Goal: Information Seeking & Learning: Learn about a topic

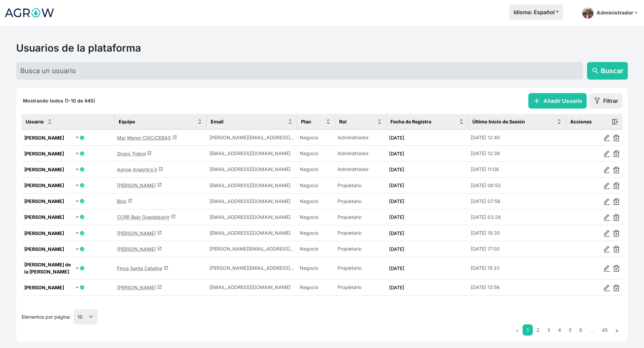
click at [140, 137] on link "Mar Menor CSIC/CEBAS launch" at bounding box center [147, 138] width 60 height 6
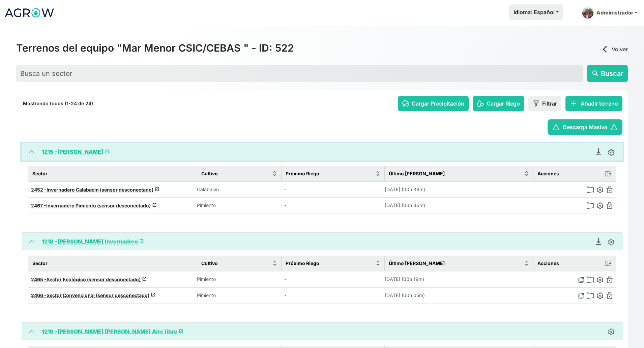
click at [28, 151] on button "1215 - Miguel Invernadero launch" at bounding box center [322, 152] width 601 height 18
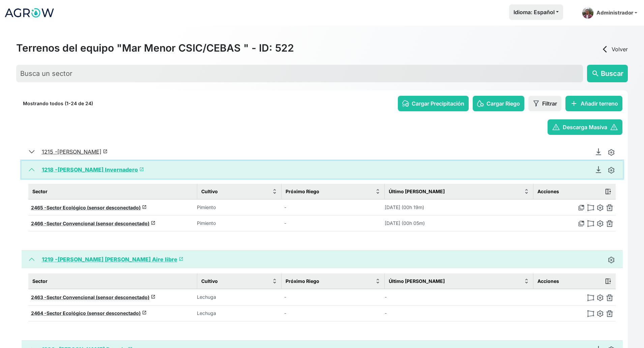
click at [30, 169] on button "1218 - Victoria Pimiento Invernadero launch" at bounding box center [322, 170] width 601 height 18
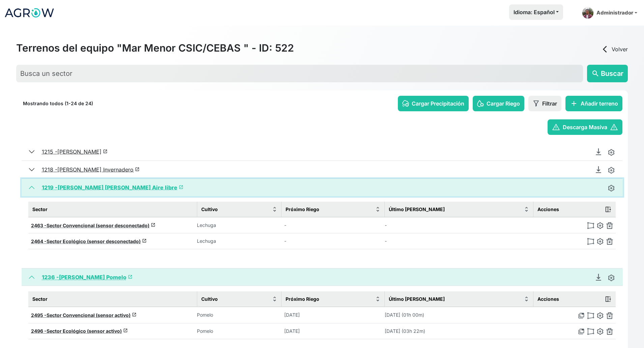
click at [30, 190] on button "1219 - Juan Francisco Lechuga Aire libre launch" at bounding box center [322, 188] width 601 height 18
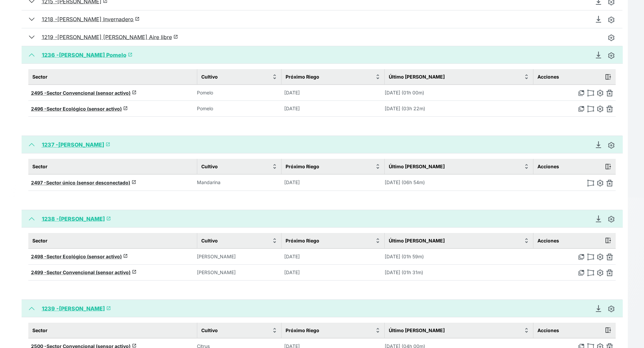
scroll to position [168, 0]
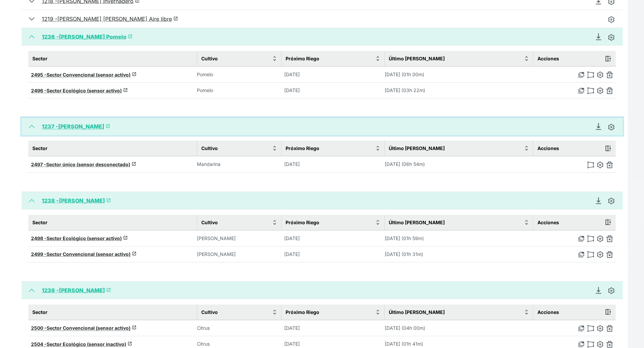
click at [33, 127] on button "1237 - Miguel Mandarino launch" at bounding box center [322, 127] width 601 height 18
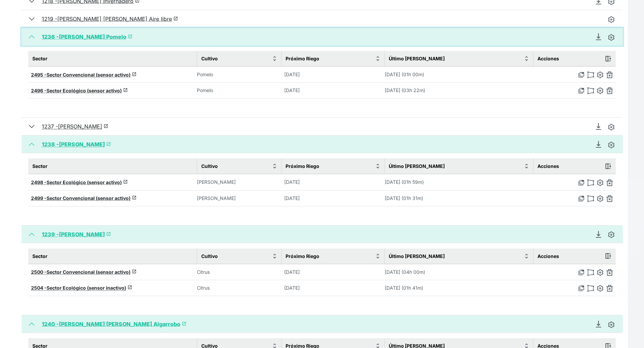
click at [34, 37] on button "1236 - Juan Franscico Pomelo launch" at bounding box center [322, 37] width 601 height 18
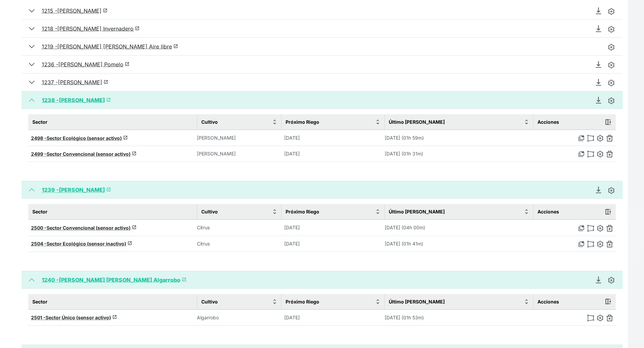
scroll to position [126, 0]
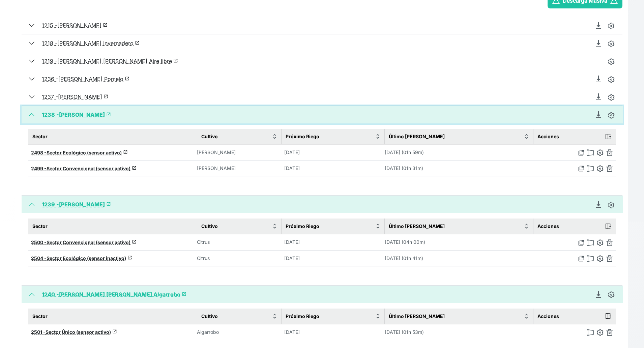
click at [31, 114] on button "1238 - Pedro Limonero launch" at bounding box center [322, 115] width 601 height 18
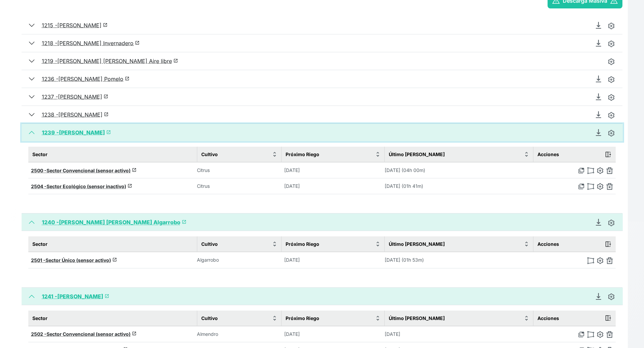
click at [32, 129] on button "1239 - Pedro Naranjo launch" at bounding box center [322, 133] width 601 height 18
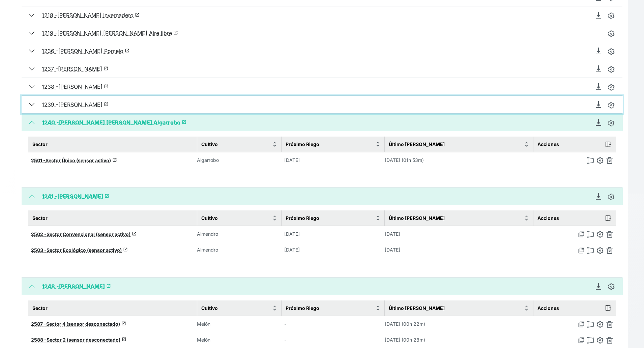
scroll to position [168, 0]
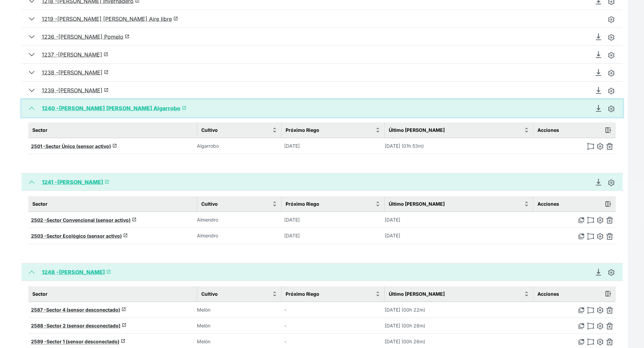
click at [29, 107] on button "1240 - José Antonio Algarrobo launch" at bounding box center [322, 108] width 601 height 18
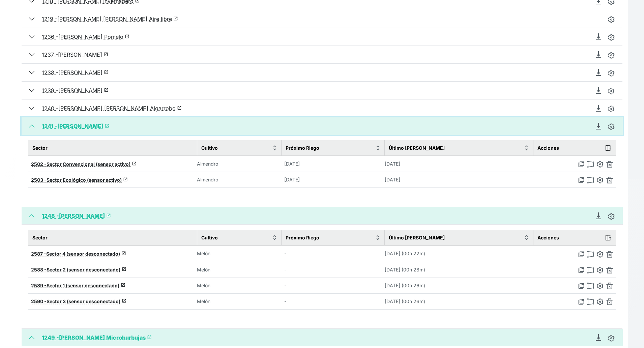
click at [32, 127] on button "1241 - José Antonio Almendro launch" at bounding box center [322, 126] width 601 height 18
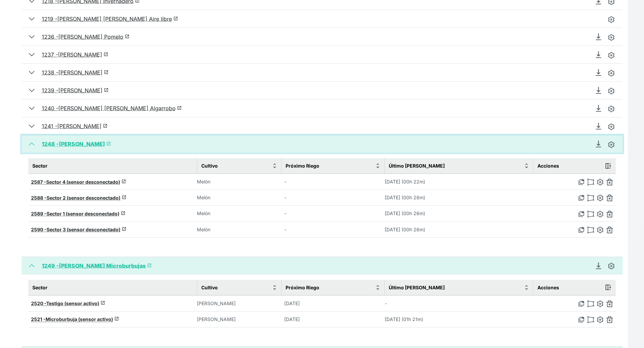
click at [32, 145] on button "1248 - Felix Garre Brócoli-Melon launch" at bounding box center [322, 144] width 601 height 18
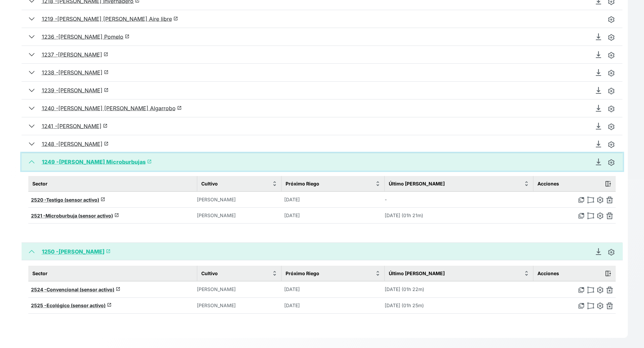
click at [32, 161] on button "1249 - Pedro Limonero Microburbujas launch" at bounding box center [322, 162] width 601 height 18
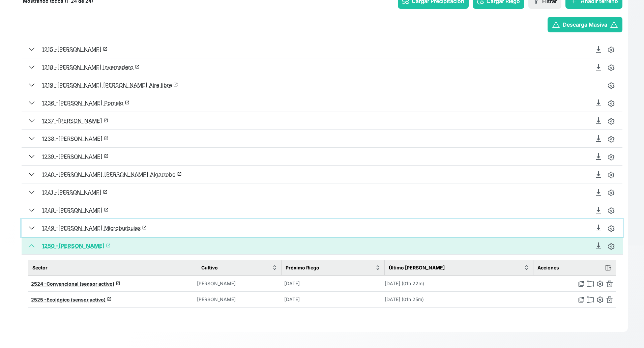
scroll to position [102, 0]
click at [28, 229] on button "1249 - Pedro Limonero Microburbujas launch" at bounding box center [322, 228] width 601 height 18
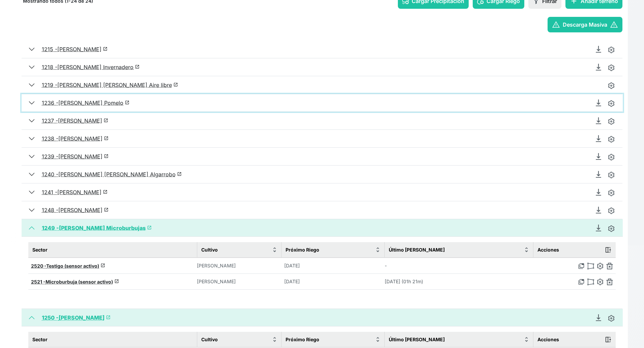
click at [30, 103] on button "1236 - Juan Franscico Pomelo launch" at bounding box center [322, 103] width 601 height 18
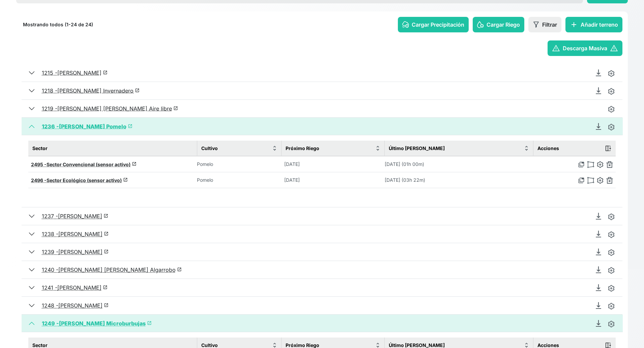
scroll to position [84, 0]
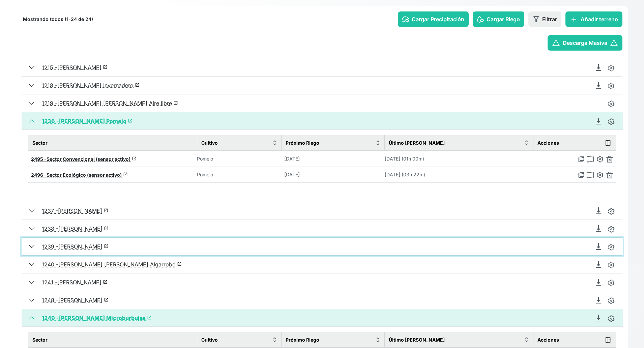
click at [32, 245] on button "1239 - [PERSON_NAME] launch" at bounding box center [322, 247] width 601 height 18
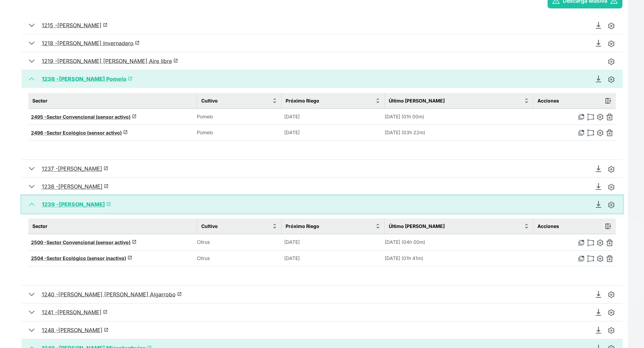
scroll to position [168, 0]
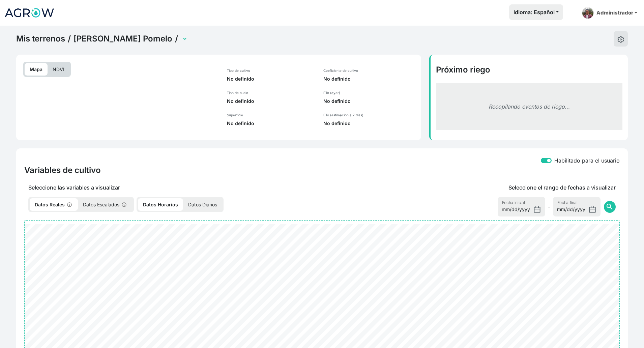
select select "2495"
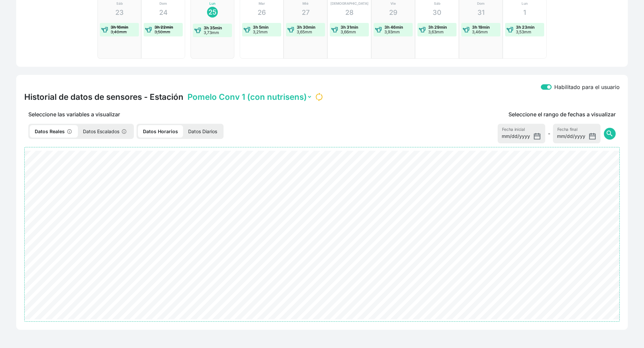
scroll to position [195, 0]
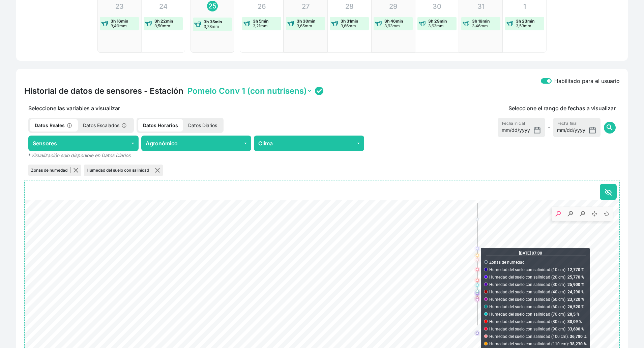
click at [297, 94] on select "Pomelo Conv 1 (con nutrisens) Pomelo Conv 2 (replica)" at bounding box center [249, 91] width 126 height 10
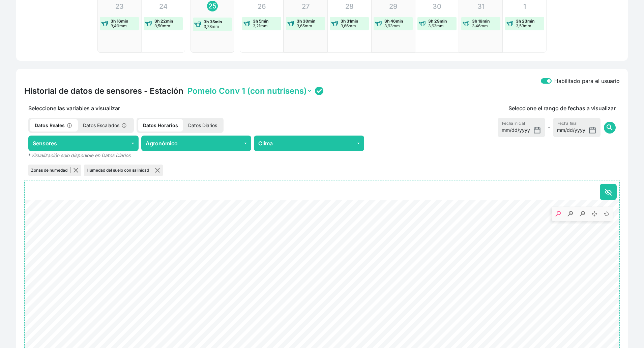
select select "ONE2038353453325019002A0028"
click at [186, 86] on select "Pomelo Conv 1 (con nutrisens) Pomelo Conv 2 (replica)" at bounding box center [249, 91] width 126 height 10
drag, startPoint x: 568, startPoint y: 233, endPoint x: 627, endPoint y: 324, distance: 108.1
click at [113, 145] on button "Sensores" at bounding box center [83, 143] width 110 height 16
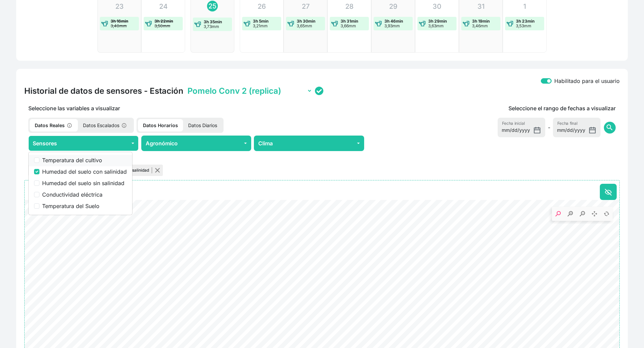
click at [89, 161] on label "Temperatura del cultivo" at bounding box center [84, 160] width 85 height 8
click at [39, 161] on input "Temperatura del cultivo" at bounding box center [36, 159] width 5 height 5
checkbox input "true"
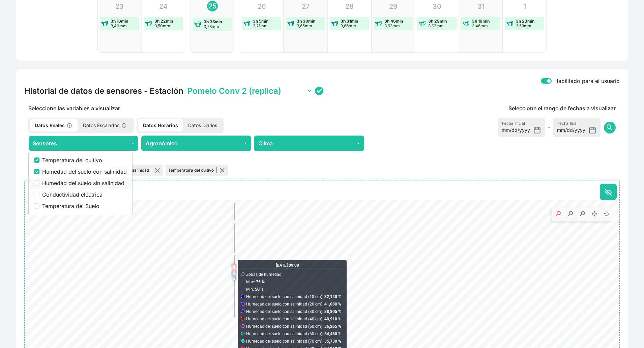
click at [89, 182] on label "Humedad del suelo sin salinidad" at bounding box center [84, 183] width 85 height 8
click at [39, 182] on input "Humedad del suelo sin salinidad" at bounding box center [36, 182] width 5 height 5
checkbox input "true"
click at [77, 196] on label "Conductividad eléctrica" at bounding box center [84, 194] width 85 height 8
click at [39, 196] on input "Conductividad eléctrica" at bounding box center [36, 194] width 5 height 5
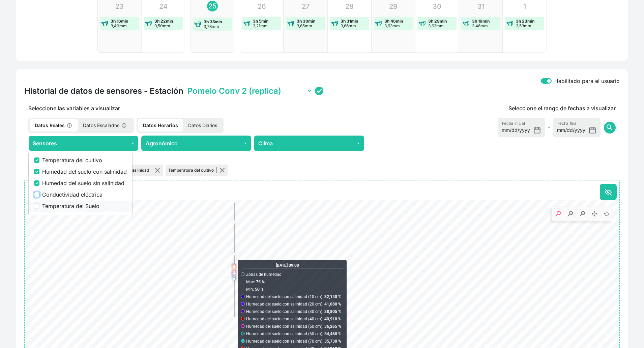
checkbox input "true"
click at [73, 202] on label "Temperatura del Suelo" at bounding box center [84, 206] width 85 height 8
click at [39, 203] on input "Temperatura del Suelo" at bounding box center [36, 205] width 5 height 5
checkbox input "true"
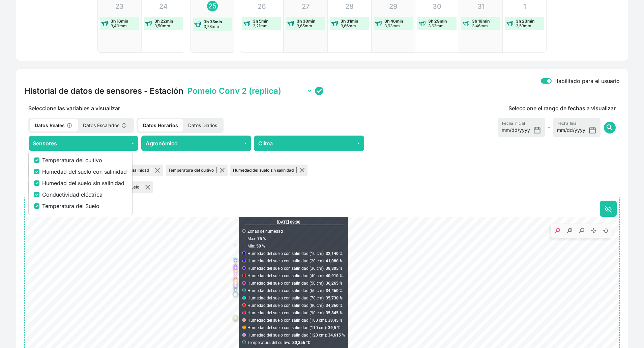
click at [182, 185] on div "Zonas de humedad Humedad del suelo con salinidad Temperatura del cultivo Humeda…" at bounding box center [196, 178] width 344 height 31
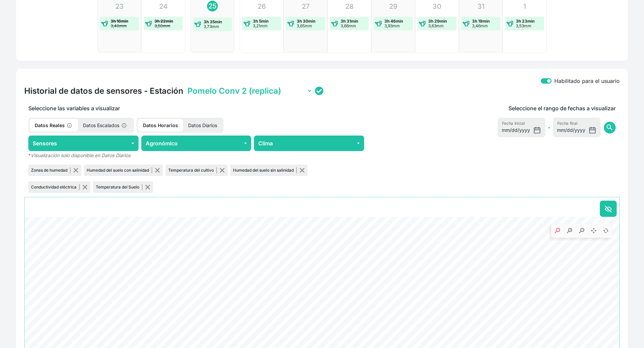
click at [277, 94] on select "Pomelo Conv 1 (con nutrisens) Pomelo Conv 2 (replica)" at bounding box center [249, 91] width 126 height 10
click at [186, 86] on select "Pomelo Conv 1 (con nutrisens) Pomelo Conv 2 (replica)" at bounding box center [249, 91] width 126 height 10
click at [593, 231] on rect "Pan" at bounding box center [593, 230] width 5 height 5
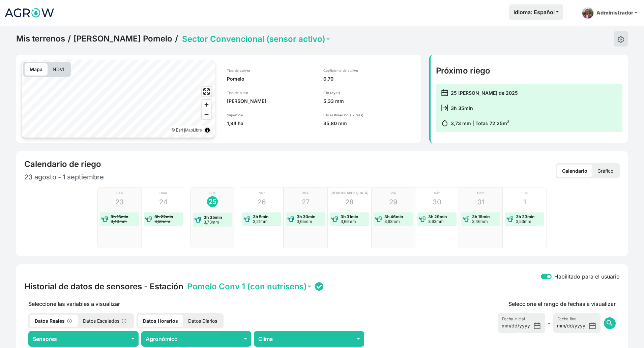
scroll to position [253, 0]
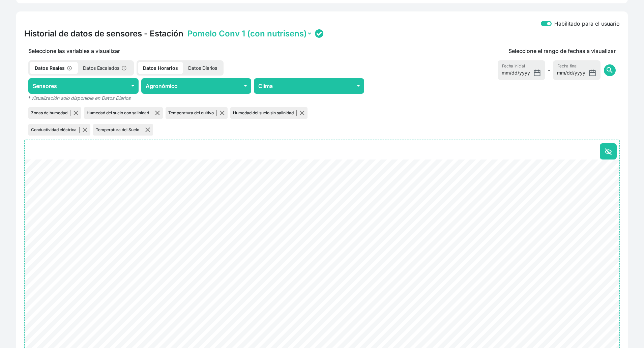
click at [296, 35] on select "Pomelo Conv 1 (con nutrisens) Pomelo Conv 2 (replica)" at bounding box center [249, 33] width 126 height 10
click at [186, 28] on select "Pomelo Conv 1 (con nutrisens) Pomelo Conv 2 (replica)" at bounding box center [249, 33] width 126 height 10
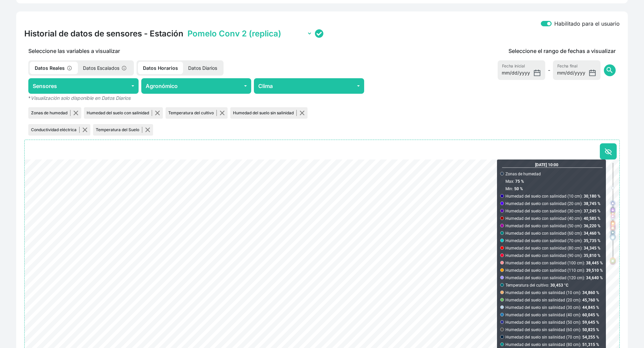
drag, startPoint x: 276, startPoint y: 32, endPoint x: 272, endPoint y: 38, distance: 7.6
click at [276, 32] on select "Pomelo Conv 1 (con nutrisens) Pomelo Conv 2 (replica)" at bounding box center [249, 33] width 126 height 10
select select "ONE2038353453325019002A0023"
click at [186, 28] on select "Pomelo Conv 1 (con nutrisens) Pomelo Conv 2 (replica)" at bounding box center [249, 33] width 126 height 10
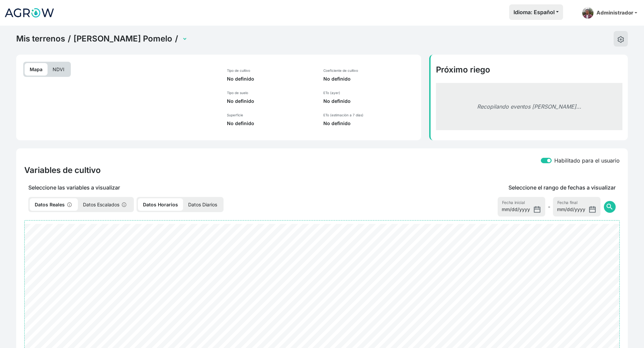
select select "2496"
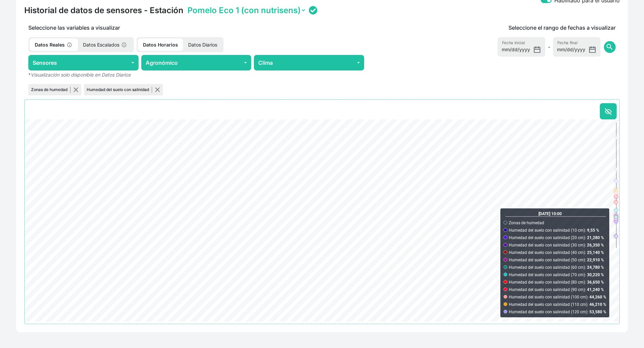
scroll to position [116, 0]
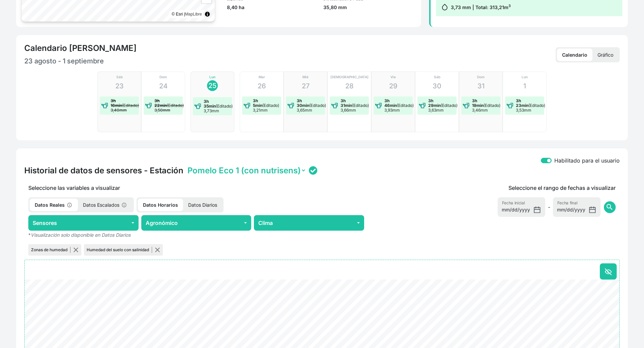
click at [276, 165] on select "Pomelo Eco 1 (con nutrisens) Pomelo Eco 2 (replica) WS" at bounding box center [246, 170] width 120 height 10
select select "ONE2038353453325019003E0024"
click at [186, 165] on select "Pomelo Eco 1 (con nutrisens) Pomelo Eco 2 (replica) WS" at bounding box center [246, 170] width 120 height 10
click at [631, 197] on div "Habilitado para el usuario Historial de datos de sensores - Estación Pomelo Eco…" at bounding box center [321, 320] width 619 height 344
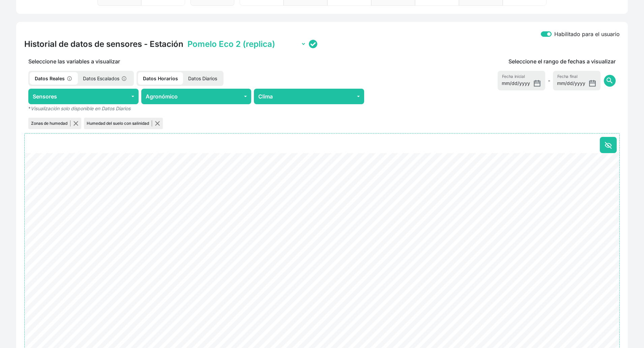
scroll to position [0, 0]
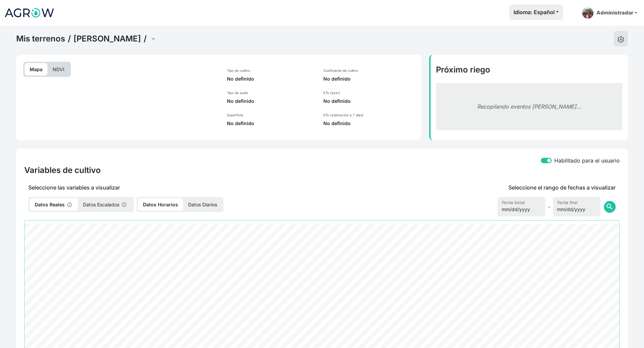
select select "2498"
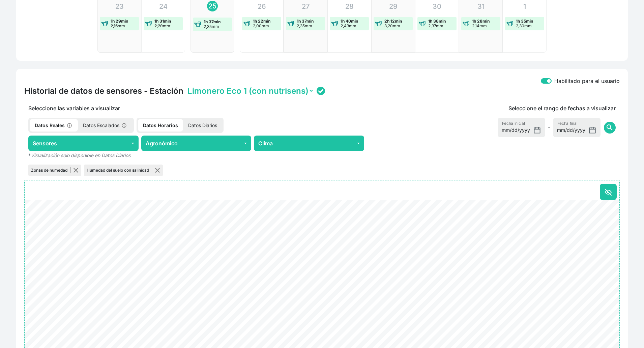
scroll to position [238, 0]
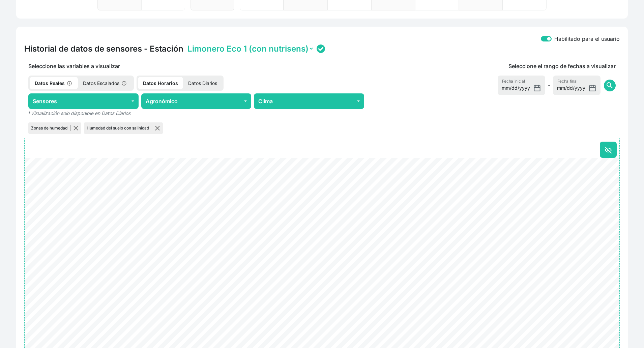
click at [246, 45] on select "Limonero Eco 1 (con nutrisens) Limonero Eco 2 (replica) WS" at bounding box center [250, 48] width 128 height 10
click at [186, 43] on select "Limonero Eco 1 (con nutrisens) Limonero Eco 2 (replica) WS" at bounding box center [250, 48] width 128 height 10
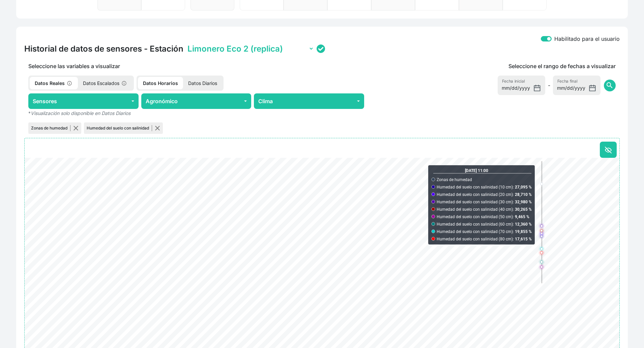
click at [282, 44] on select "Limonero Eco 1 (con nutrisens) Limonero Eco 2 (replica) WS" at bounding box center [250, 48] width 128 height 10
select select "ONE2038353453325019004B0026"
click at [186, 43] on select "Limonero Eco 1 (con nutrisens) Limonero Eco 2 (replica) WS" at bounding box center [250, 48] width 128 height 10
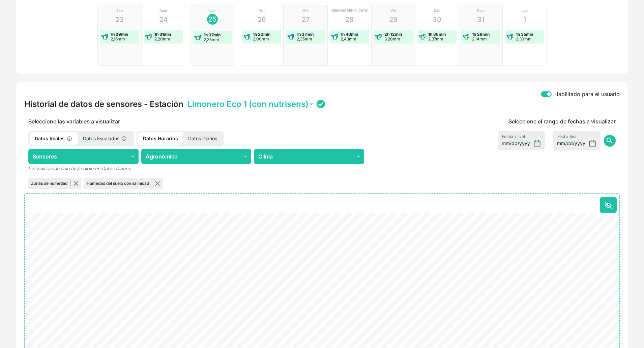
scroll to position [211, 0]
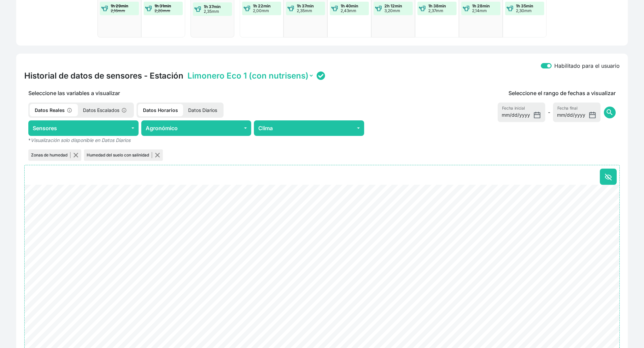
click at [284, 79] on select "Limonero Eco 1 (con nutrisens) Limonero Eco 2 (replica) WS" at bounding box center [250, 75] width 128 height 10
click at [421, 92] on div "Seleccione el rango de fechas a visualizar 2025-08-18 Fecha inicial - 2025-08-2…" at bounding box center [493, 125] width 251 height 73
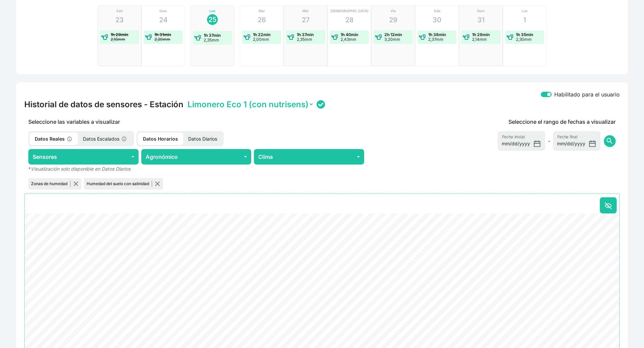
scroll to position [168, 0]
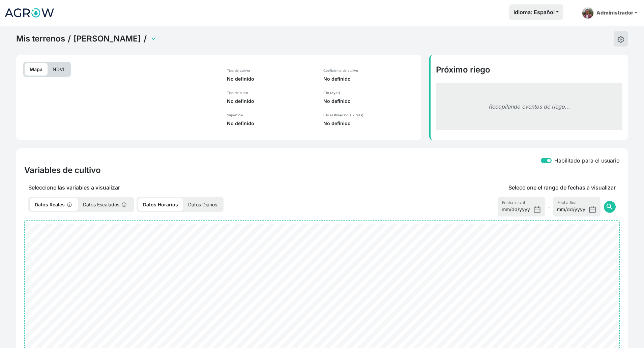
select select "2498"
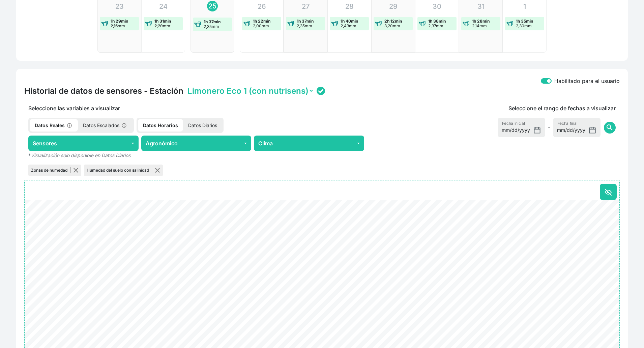
scroll to position [276, 0]
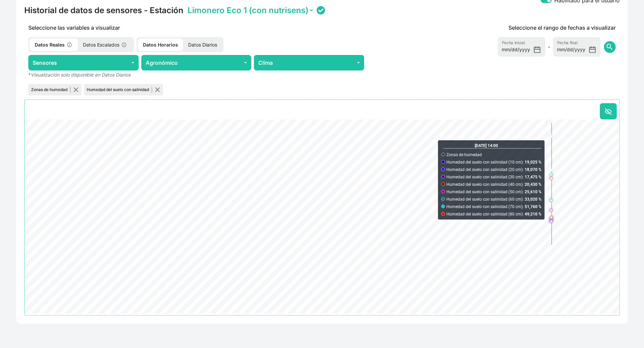
click at [305, 8] on select "Limonero Eco 1 (con nutrisens) Limonero Eco 2 (replica) WS" at bounding box center [250, 10] width 128 height 10
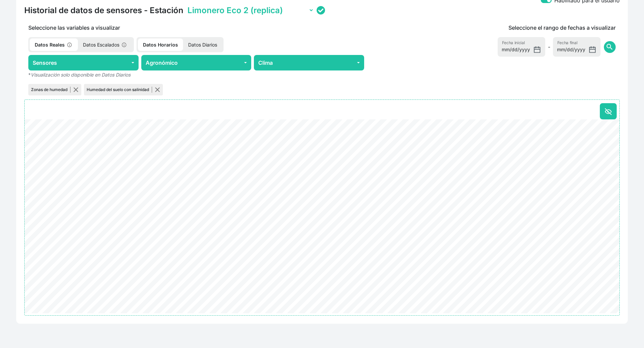
click at [186, 5] on select "Limonero Eco 1 (con nutrisens) Limonero Eco 2 (replica) WS" at bounding box center [250, 10] width 128 height 10
click at [299, 12] on select "Limonero Eco 1 (con nutrisens) Limonero Eco 2 (replica) WS" at bounding box center [250, 10] width 128 height 10
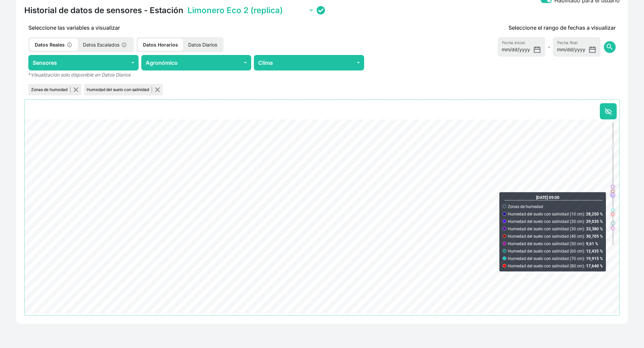
select select "ONE2038353453325019004B0026"
click at [186, 5] on select "Limonero Eco 1 (con nutrisens) Limonero Eco 2 (replica) WS" at bounding box center [250, 10] width 128 height 10
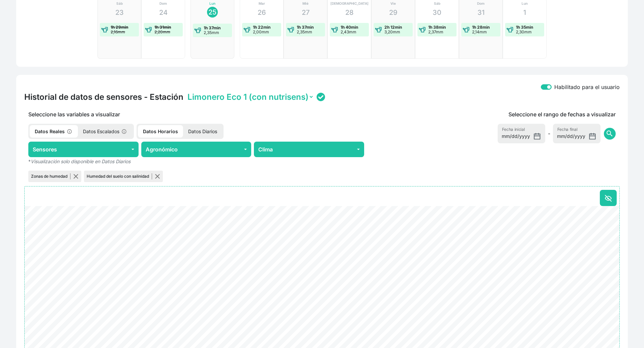
scroll to position [192, 0]
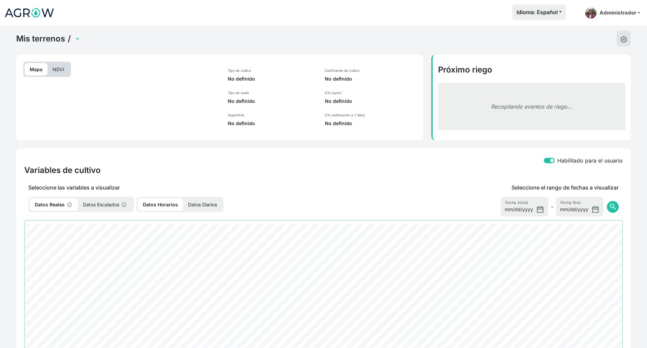
select select "2499"
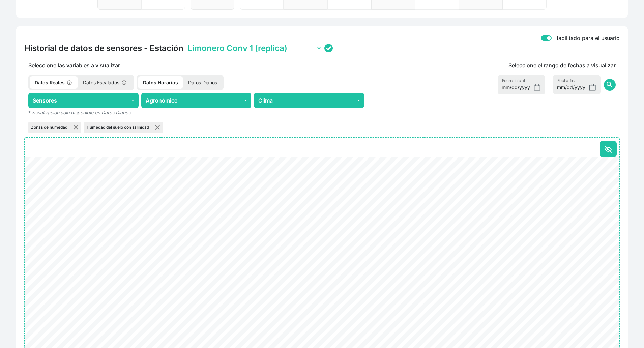
scroll to position [253, 0]
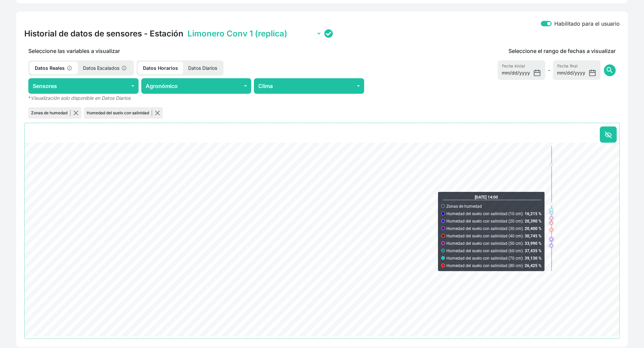
click at [267, 32] on select "Limonero Conv 1 (replica) Limonero Conv 2 (con nutrisens)" at bounding box center [253, 33] width 135 height 10
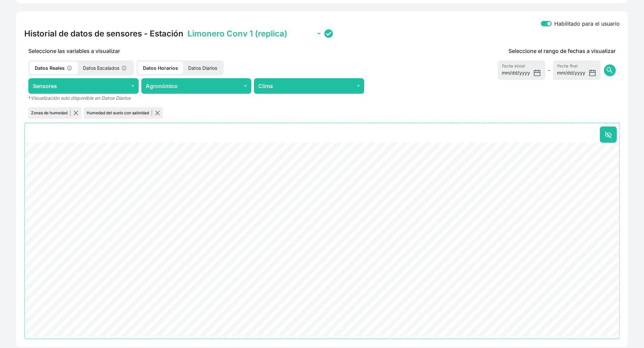
select select "ONE20383534533250190034001C"
click at [186, 28] on select "Limonero Conv 1 (replica) Limonero Conv 2 (con nutrisens)" at bounding box center [253, 33] width 135 height 10
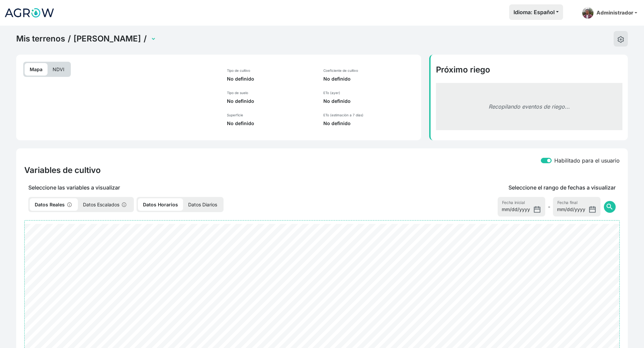
select select "2500"
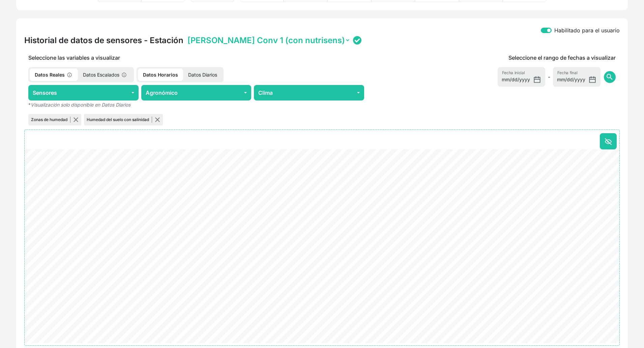
scroll to position [253, 0]
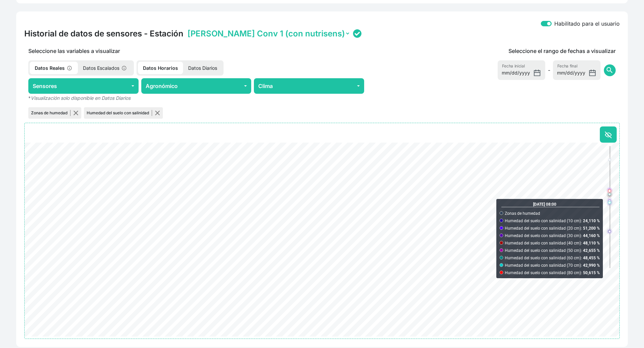
click at [302, 36] on select "Naranjo Conv 1 (con nutrisens) Naranjo Conv 2 (replica)" at bounding box center [268, 33] width 164 height 10
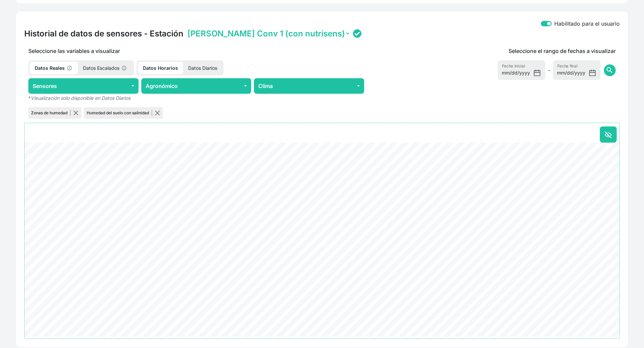
select select "ONE2038353453325019003C0039"
click at [186, 28] on select "Naranjo Conv 1 (con nutrisens) Naranjo Conv 2 (replica)" at bounding box center [268, 33] width 164 height 10
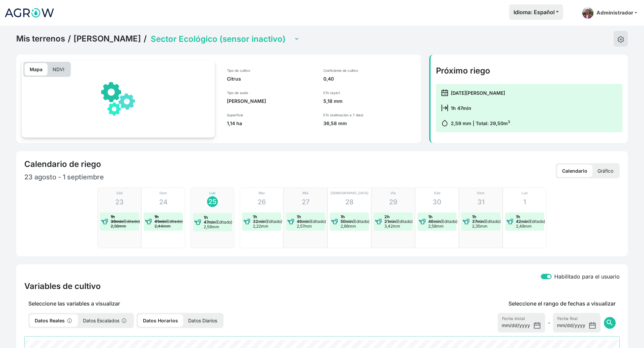
select select "2504"
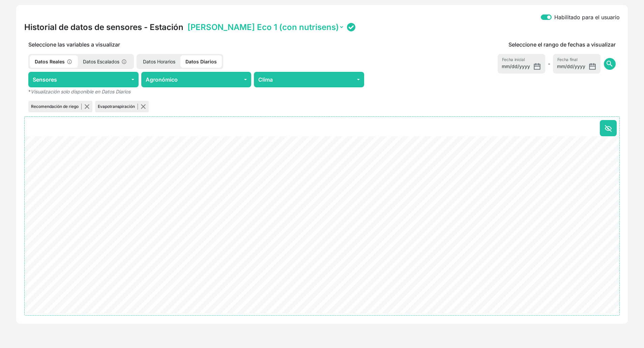
scroll to position [175, 0]
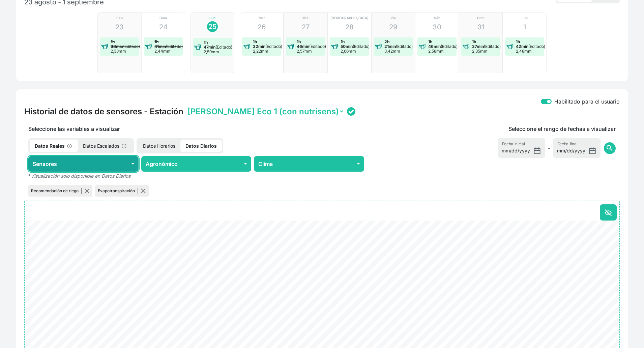
click at [126, 165] on button "Sensores" at bounding box center [83, 164] width 110 height 16
click at [48, 184] on label "Temperatura del cultivo" at bounding box center [72, 181] width 60 height 8
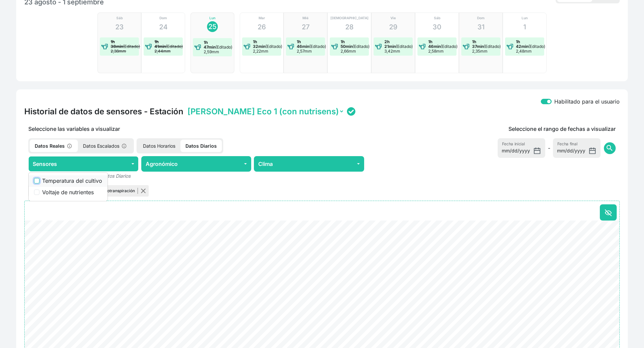
click at [39, 183] on input "Temperatura del cultivo" at bounding box center [36, 180] width 5 height 5
checkbox input "true"
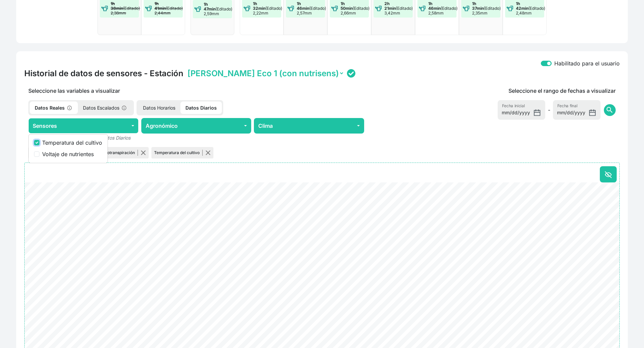
scroll to position [259, 0]
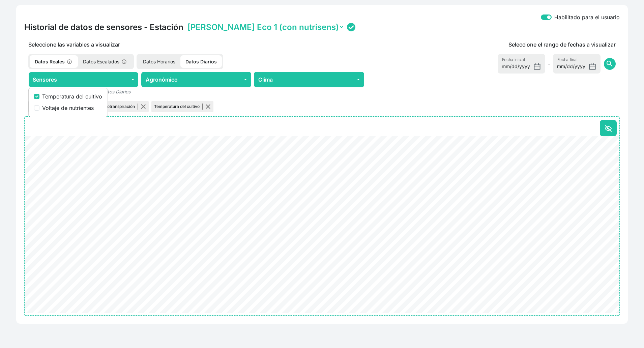
click at [20, 103] on div "Habilitado para el usuario Historial de datos de sensores - Estación Naranjo Ec…" at bounding box center [321, 164] width 611 height 318
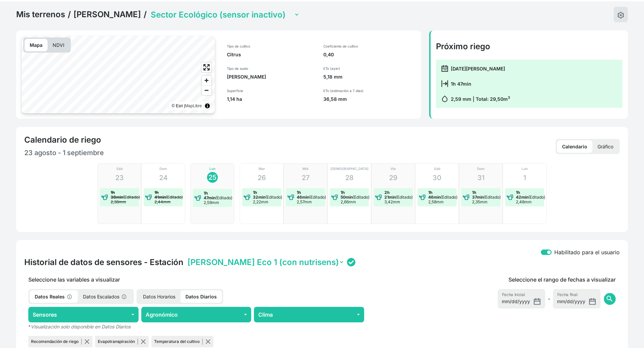
scroll to position [0, 0]
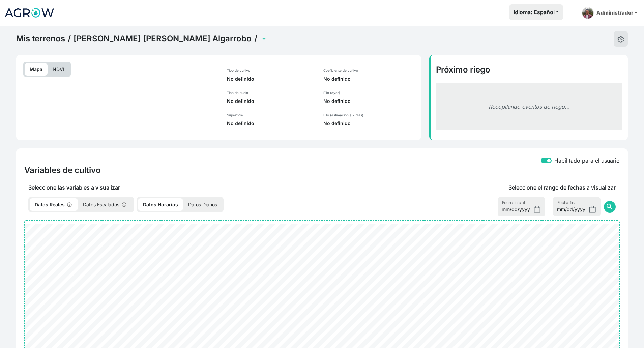
select select "2501"
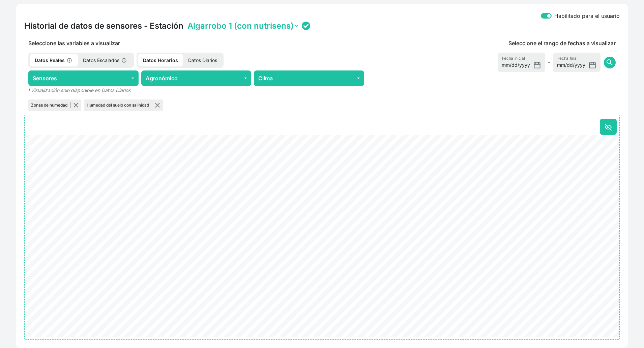
scroll to position [280, 0]
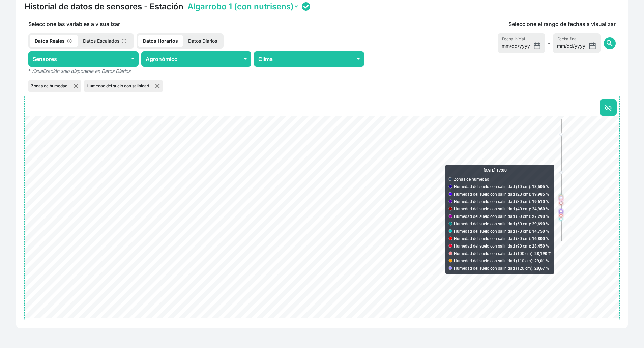
click at [277, 10] on select "Algarrobo 1 (con nutrisens) Algarrobo 2 (replica)" at bounding box center [242, 6] width 113 height 10
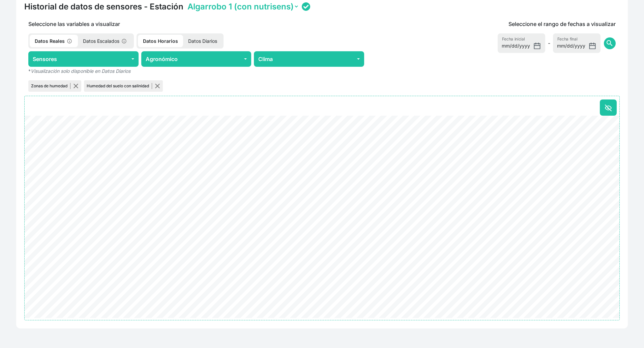
select select "ONE2038353453325019002B0011"
click at [186, 1] on select "Algarrobo 1 (con nutrisens) Algarrobo 2 (replica)" at bounding box center [242, 6] width 113 height 10
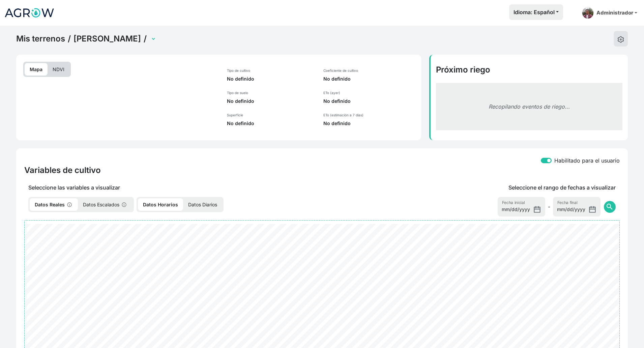
select select "2502"
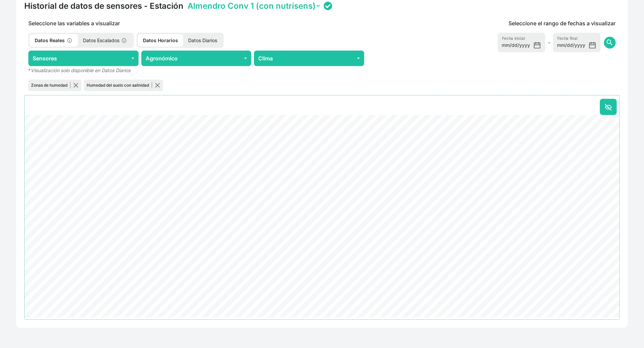
scroll to position [284, 0]
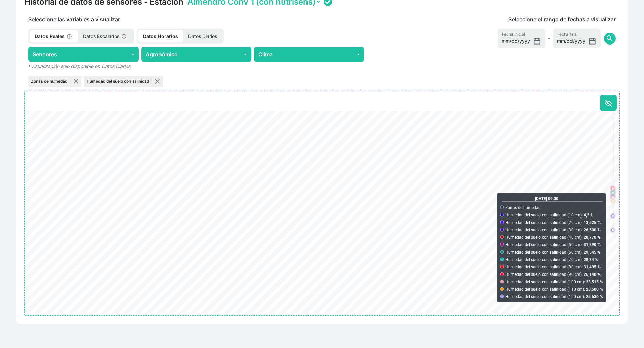
click at [310, 4] on select "Almendro Conv 1 (con nutrisens) Almendro Conv 2 (replica)" at bounding box center [253, 2] width 135 height 10
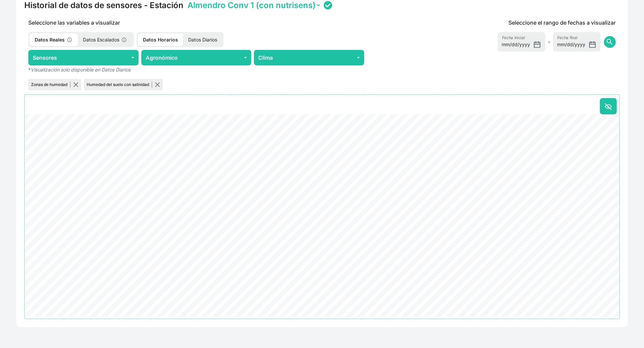
select select "ONE20383534533250190039001D"
click at [186, 0] on select "Almendro Conv 1 (con nutrisens) Almendro Conv 2 (replica)" at bounding box center [253, 5] width 135 height 10
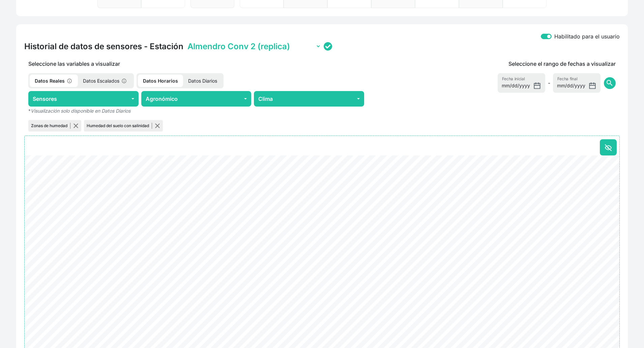
scroll to position [239, 0]
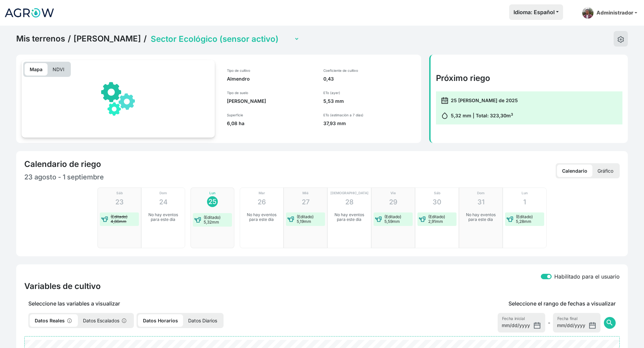
select select "2503"
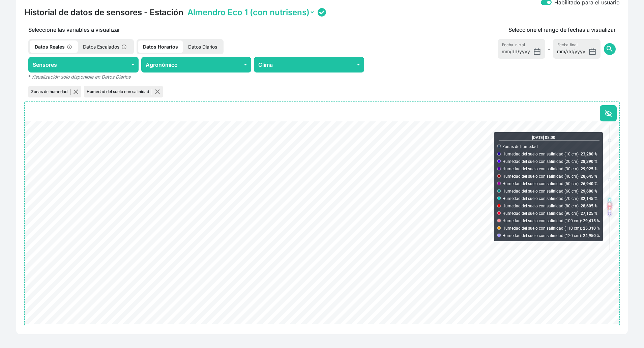
scroll to position [284, 0]
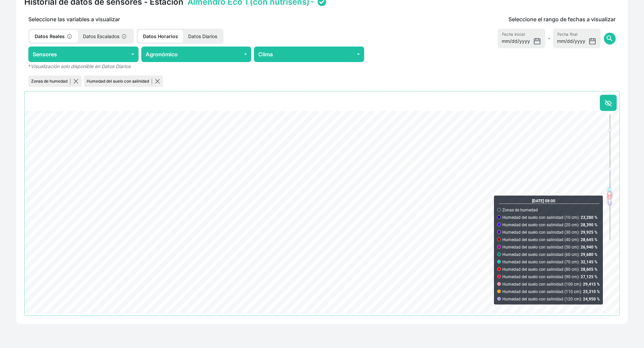
click at [298, 4] on select "Almendro Eco 1 (con nutrisens) Almendro Eco 2 (replica)" at bounding box center [250, 2] width 129 height 10
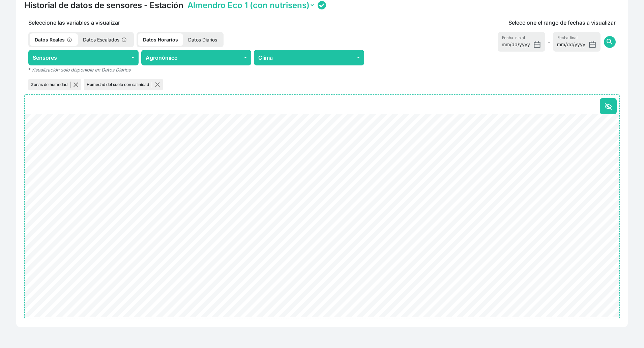
select select "ONE2038353453325019003F0040"
click at [186, 0] on select "Almendro Eco 1 (con nutrisens) Almendro Eco 2 (replica)" at bounding box center [250, 5] width 129 height 10
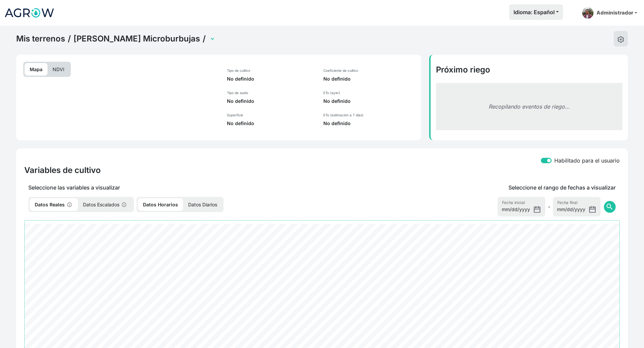
select select "2520"
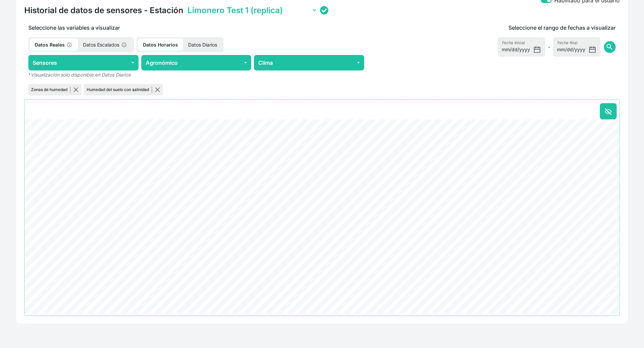
scroll to position [192, 0]
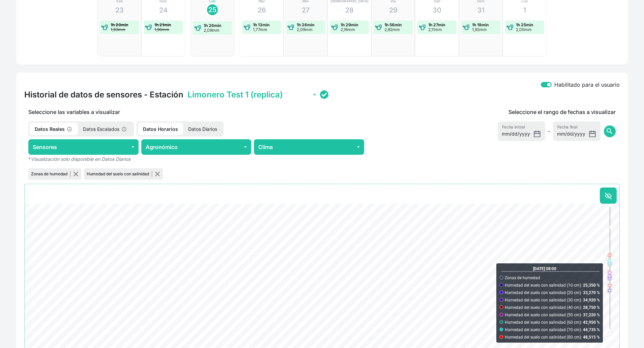
click at [280, 91] on select "Limonero Test 1 (replica) Limonero Test 2 (con nutrisens)" at bounding box center [251, 94] width 131 height 10
select select "ONE203835345332501900270014"
click at [186, 89] on select "Limonero Test 1 (replica) Limonero Test 2 (con nutrisens)" at bounding box center [251, 94] width 131 height 10
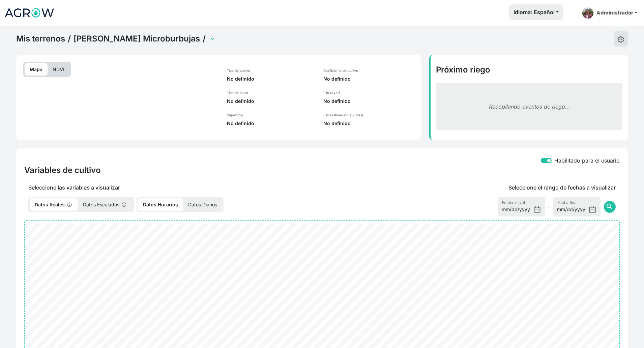
select select "2521"
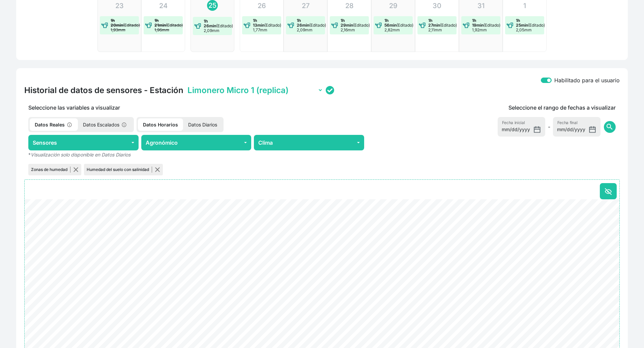
scroll to position [211, 0]
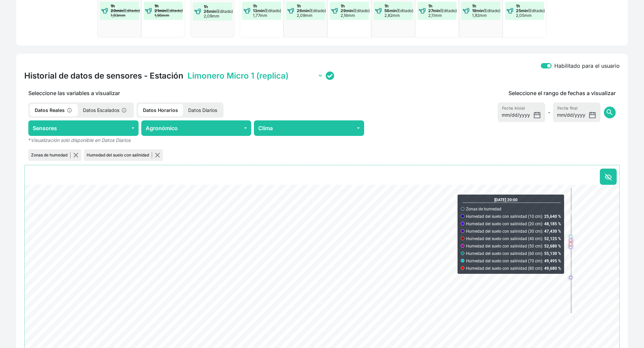
click at [289, 76] on select "Limonero Micro 1 (replica) Limonero Micro 2 (con nutrisens)" at bounding box center [254, 75] width 137 height 10
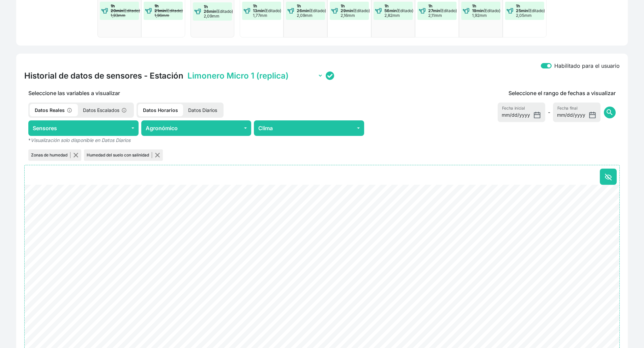
select select "ONE203835345332501900250046"
click at [186, 70] on select "Limonero Micro 1 (replica) Limonero Micro 2 (con nutrisens)" at bounding box center [254, 75] width 137 height 10
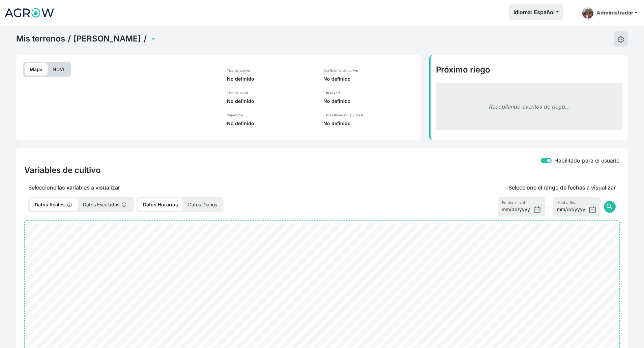
select select "2524"
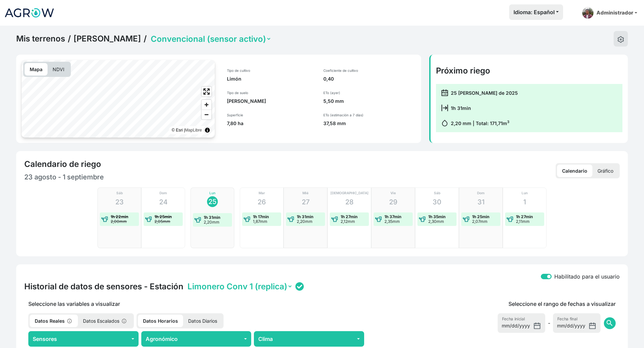
scroll to position [195, 0]
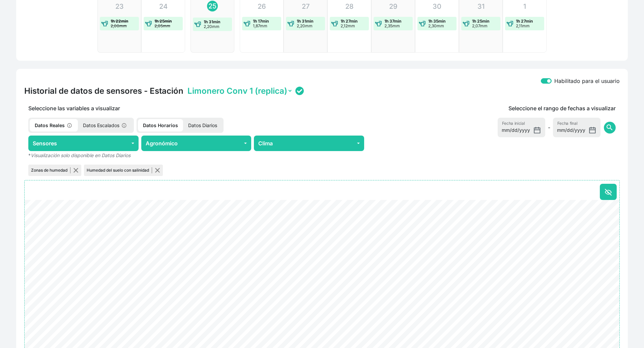
click at [272, 92] on select "Limonero Conv 1 (replica) WS" at bounding box center [239, 91] width 106 height 10
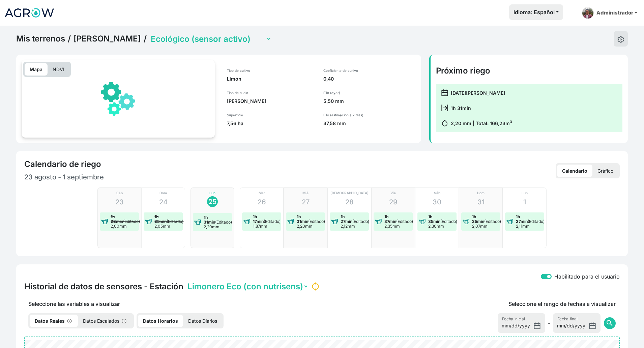
select select "2525"
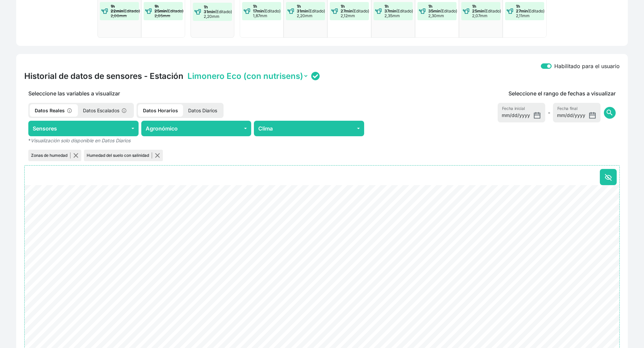
scroll to position [211, 0]
click at [301, 79] on select "Limonero Eco (con nutrisens)" at bounding box center [247, 75] width 122 height 10
click at [635, 188] on div "Mis terrenos / Rolando Limonero / Convencional (sensor activo) Ecológico (senso…" at bounding box center [322, 118] width 644 height 607
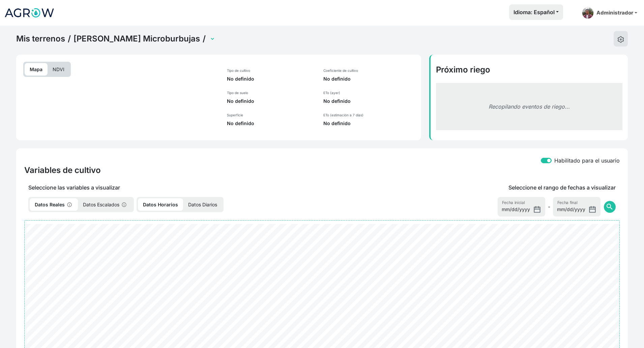
select select "2521"
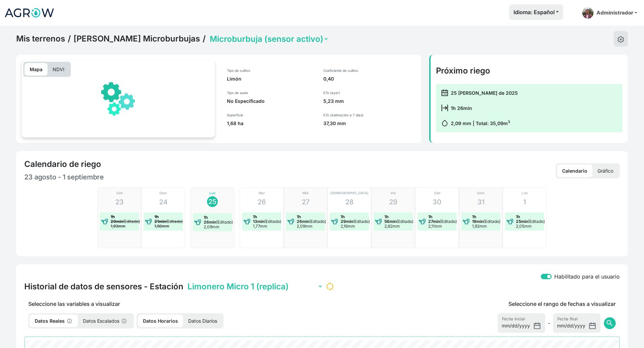
scroll to position [195, 0]
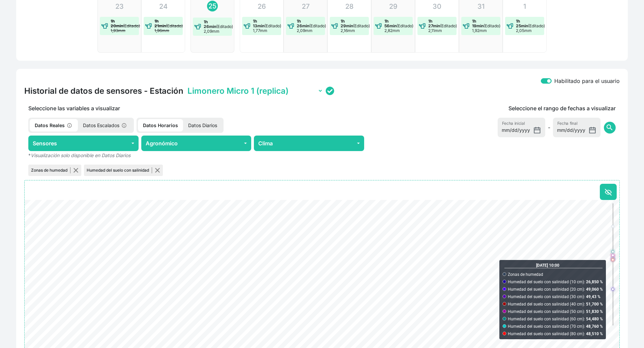
click at [289, 91] on select "Limonero Micro 1 (replica) Limonero Micro 2 (con nutrisens)" at bounding box center [254, 91] width 137 height 10
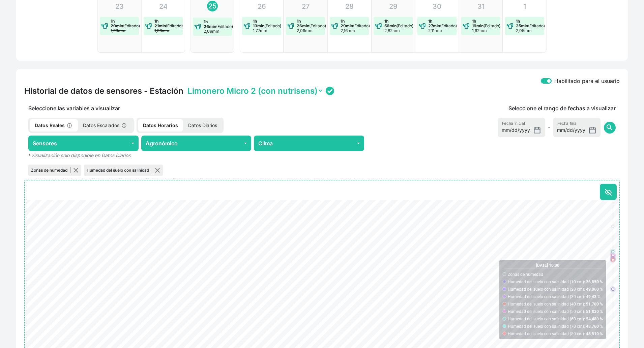
click at [186, 86] on select "Limonero Micro 1 (replica) Limonero Micro 2 (con nutrisens)" at bounding box center [254, 91] width 137 height 10
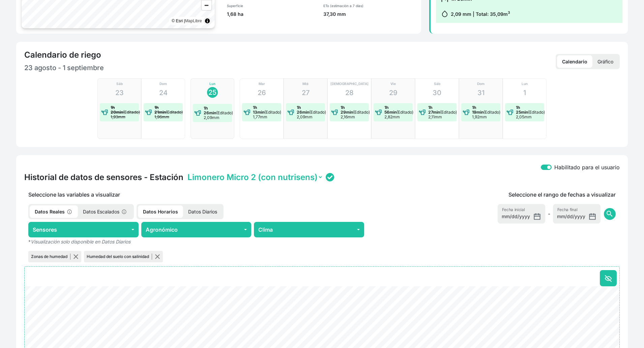
scroll to position [0, 0]
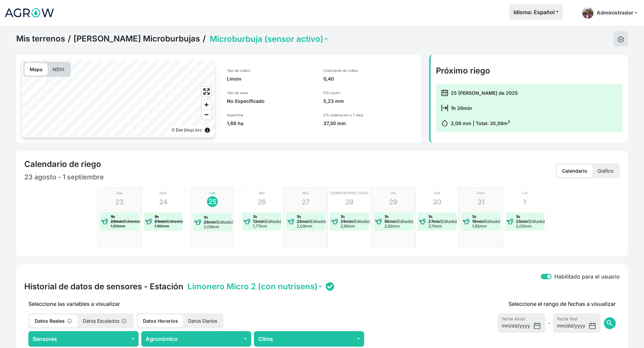
click at [276, 39] on select "Microburbuja (sensor activo) Testigo (sensor activo)" at bounding box center [268, 39] width 120 height 10
click at [208, 34] on select "Microburbuja (sensor activo) Testigo (sensor activo)" at bounding box center [268, 39] width 120 height 10
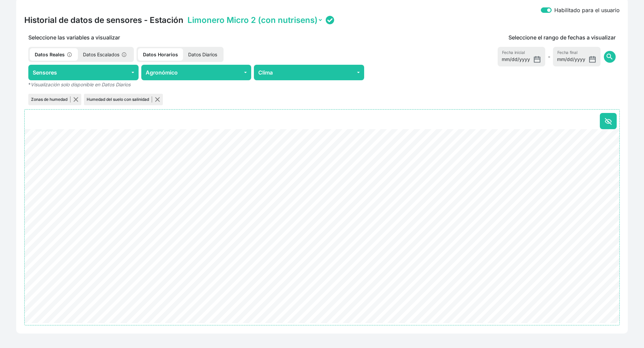
scroll to position [276, 0]
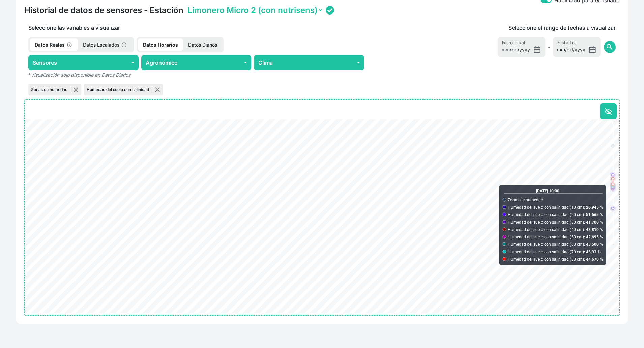
click at [234, 3] on div "Habilitado para el usuario" at bounding box center [321, 0] width 595 height 9
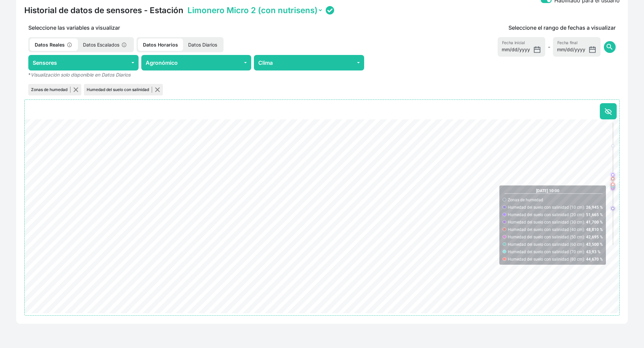
click at [236, 11] on select "Limonero Micro 1 (replica) Limonero Micro 2 (con nutrisens)" at bounding box center [254, 10] width 137 height 10
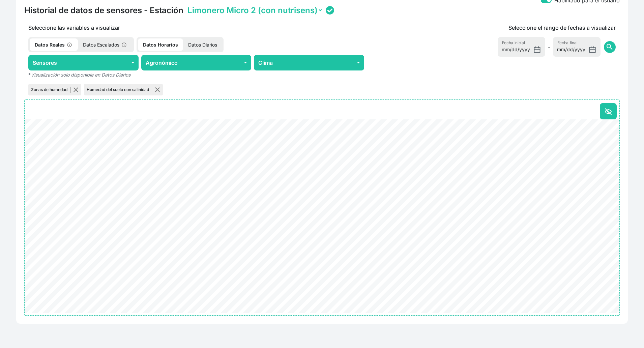
select select "ONE20303153333050060011001A"
click at [186, 5] on select "Limonero Micro 1 (replica) Limonero Micro 2 (con nutrisens)" at bounding box center [254, 10] width 137 height 10
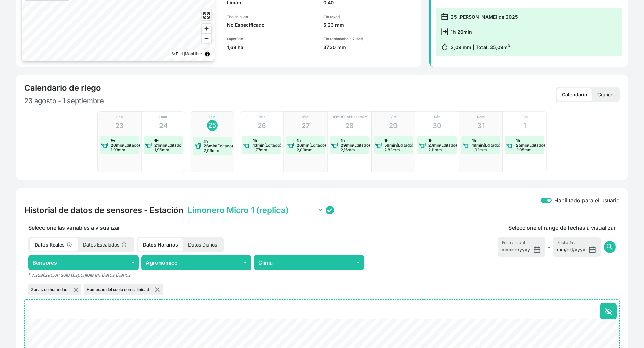
scroll to position [168, 0]
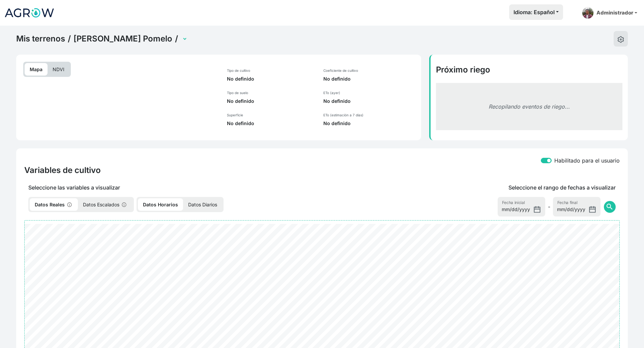
select select "2496"
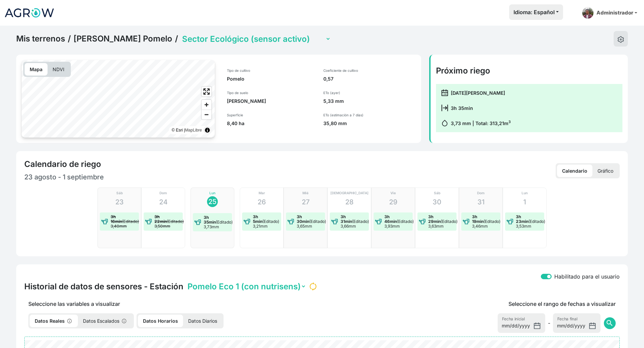
scroll to position [195, 0]
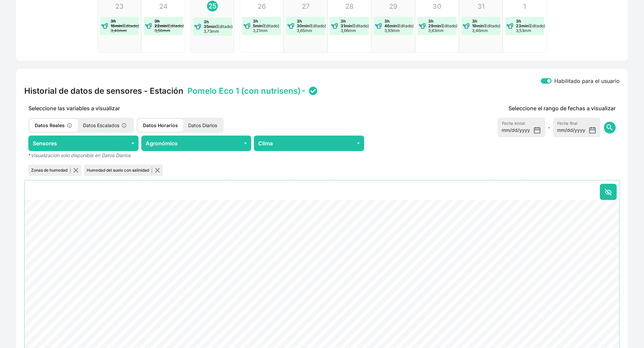
click at [290, 91] on select "Pomelo Eco 1 (con nutrisens) Pomelo Eco 2 (replica) WS" at bounding box center [246, 91] width 120 height 10
select select "ONE2038353453325019003E0024"
click at [186, 86] on select "Pomelo Eco 1 (con nutrisens) Pomelo Eco 2 (replica) WS" at bounding box center [246, 91] width 120 height 10
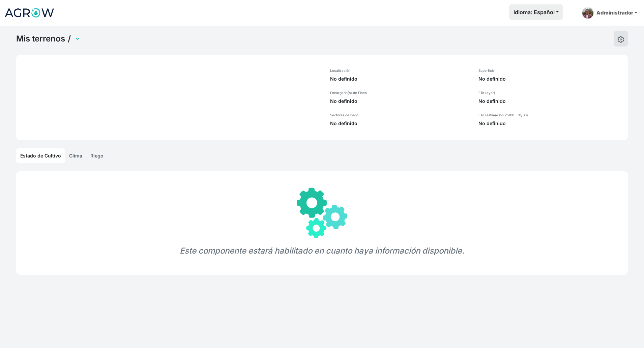
select select "1239"
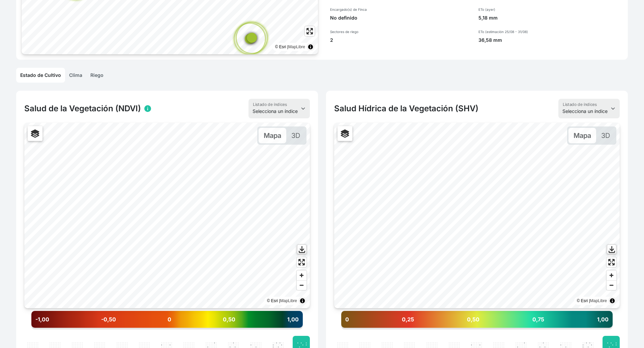
scroll to position [84, 0]
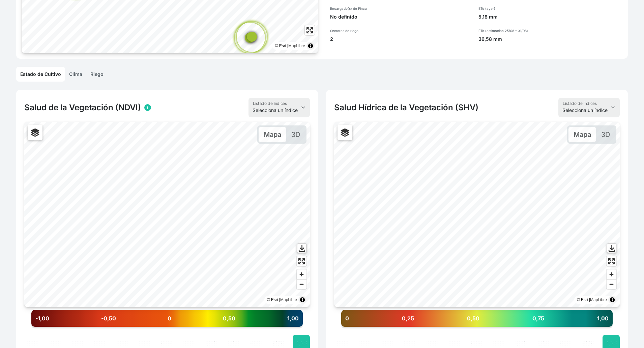
click at [101, 75] on link "Riego" at bounding box center [96, 74] width 21 height 15
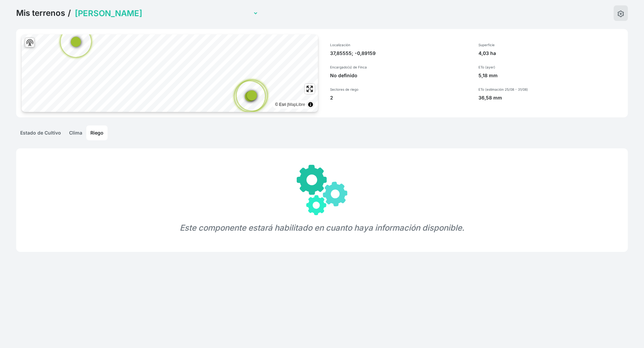
scroll to position [58, 0]
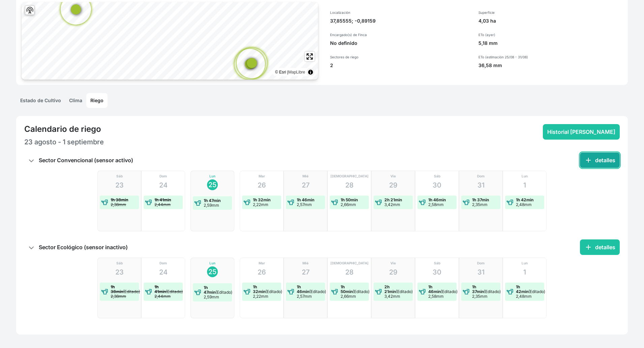
click at [592, 165] on button "add detalles" at bounding box center [600, 160] width 40 height 16
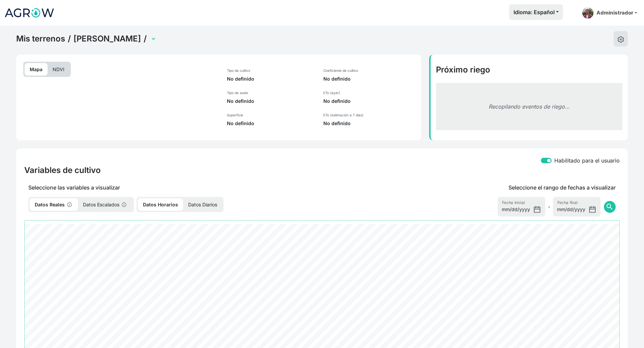
select select "2500"
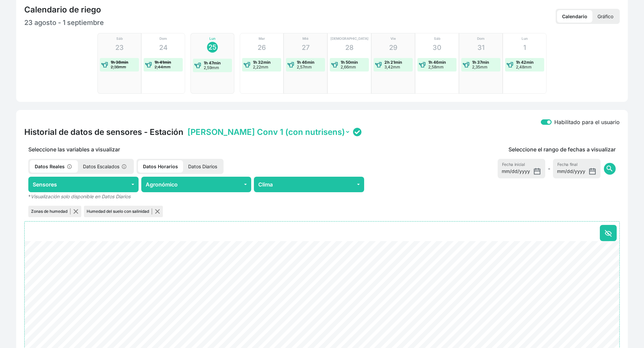
scroll to position [211, 0]
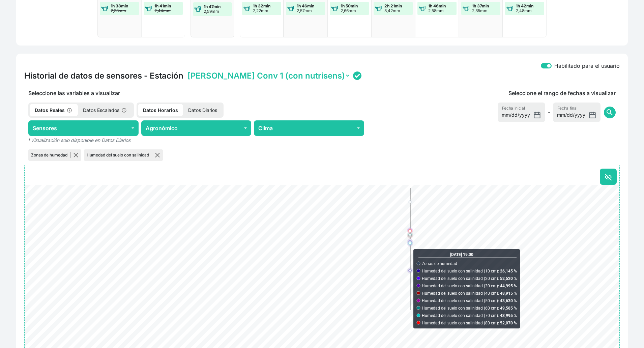
click at [280, 78] on select "Naranjo Conv 1 (con nutrisens) Naranjo Conv 2 (replica)" at bounding box center [268, 75] width 164 height 10
select select "ONE2038353453325019003C0039"
click at [186, 70] on select "Naranjo Conv 1 (con nutrisens) Naranjo Conv 2 (replica)" at bounding box center [268, 75] width 164 height 10
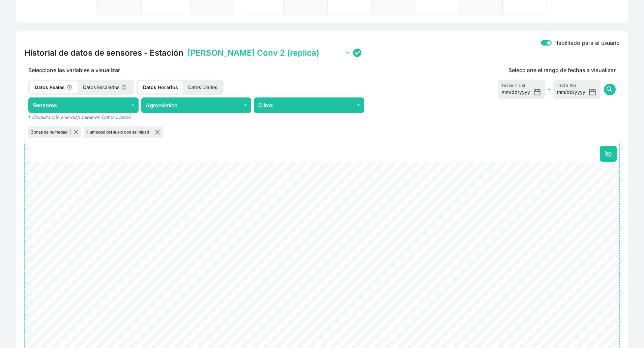
scroll to position [253, 0]
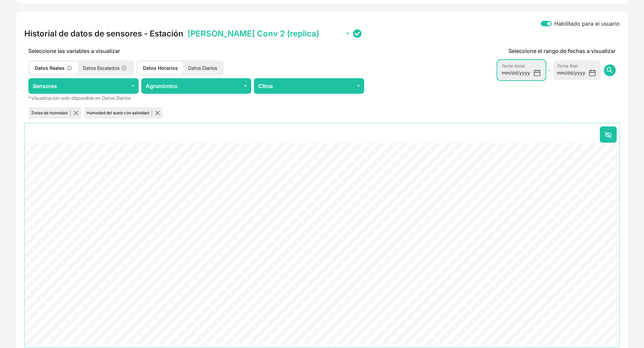
click at [534, 73] on input "[DATE]" at bounding box center [521, 70] width 48 height 20
type input "[DATE]"
click at [608, 74] on button "search" at bounding box center [610, 70] width 12 height 12
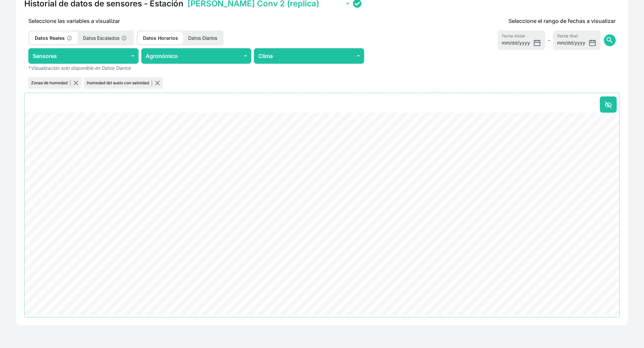
scroll to position [284, 0]
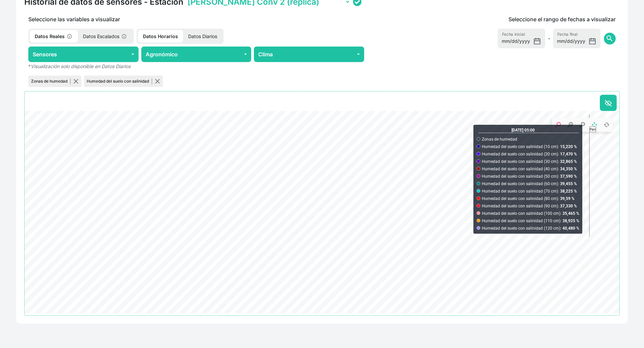
click at [594, 124] on rect "Pan" at bounding box center [593, 124] width 5 height 5
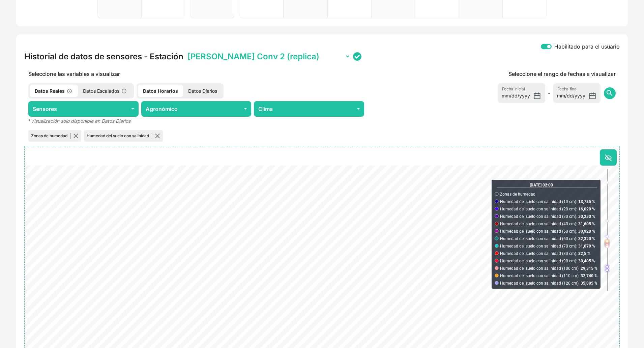
scroll to position [249, 0]
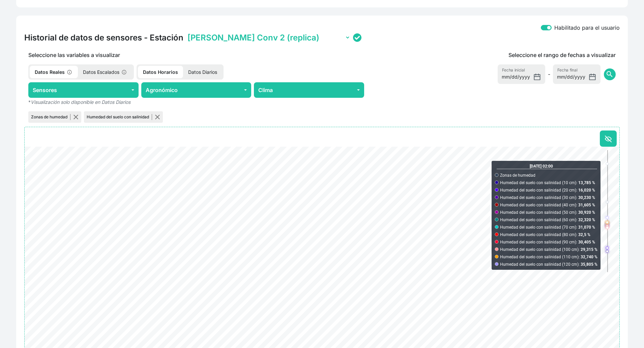
click at [256, 37] on select "Naranjo Conv 1 (con nutrisens) Naranjo Conv 2 (replica)" at bounding box center [268, 37] width 164 height 10
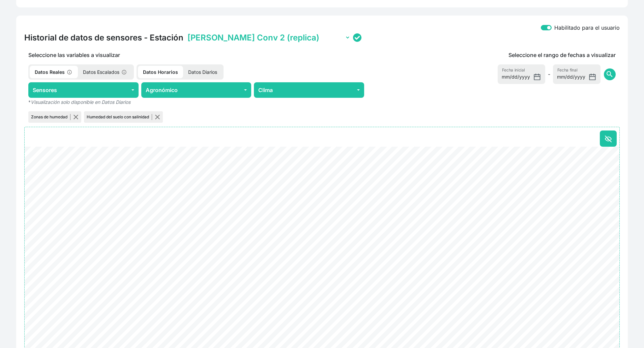
select select "ONE203238304E3250060023001B"
click at [186, 32] on select "Naranjo Conv 1 (con nutrisens) Naranjo Conv 2 (replica)" at bounding box center [268, 37] width 164 height 10
click at [261, 40] on select "Naranjo Conv 1 (con nutrisens) Naranjo Conv 2 (replica)" at bounding box center [268, 37] width 164 height 10
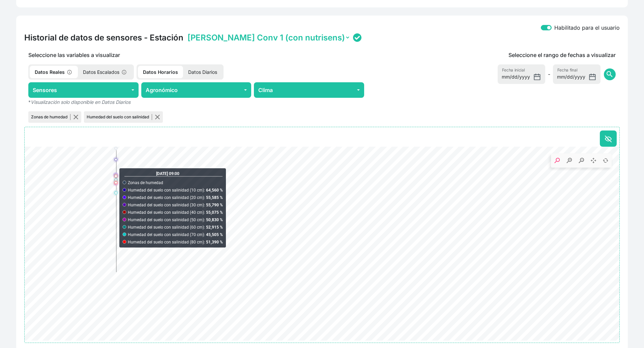
scroll to position [276, 0]
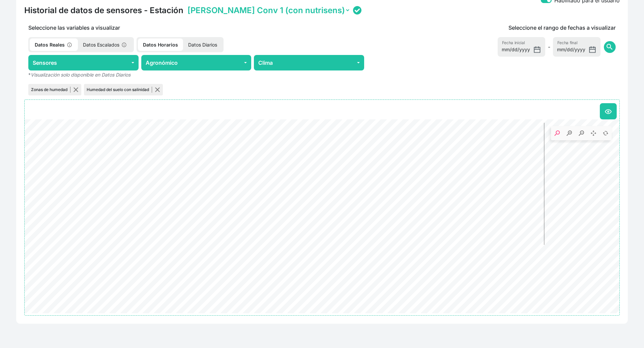
click at [97, 46] on p "Datos Escalados" at bounding box center [105, 44] width 55 height 12
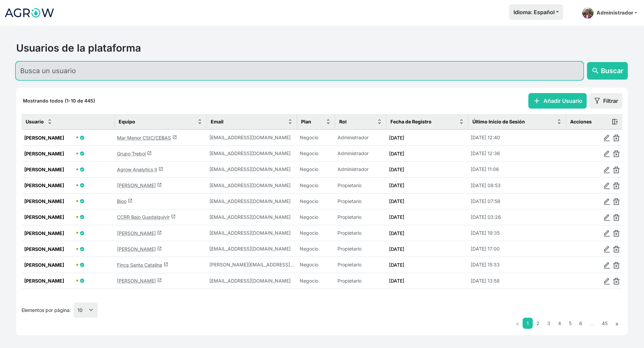
click at [134, 73] on input "text" at bounding box center [299, 71] width 566 height 18
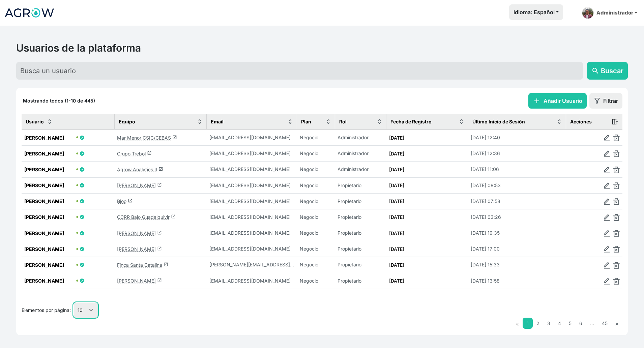
click at [90, 315] on select "10 25 50 100" at bounding box center [85, 309] width 24 height 15
select select "25"
click at [74, 317] on select "10 25 50 100" at bounding box center [85, 309] width 24 height 15
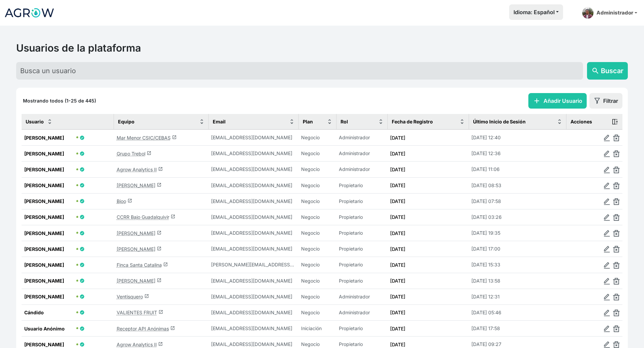
click at [128, 294] on link "Ventisquero launch" at bounding box center [133, 297] width 32 height 6
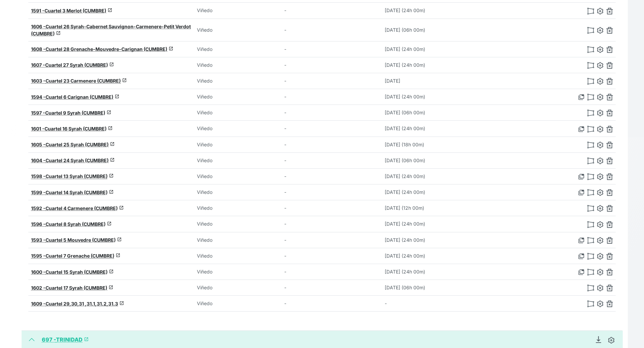
scroll to position [84, 0]
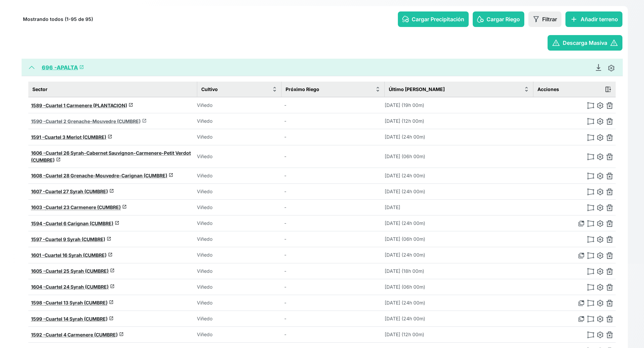
click at [68, 122] on span "Cuartel 2 Grenache-Mouvedre (CUMBRE)" at bounding box center [92, 121] width 95 height 6
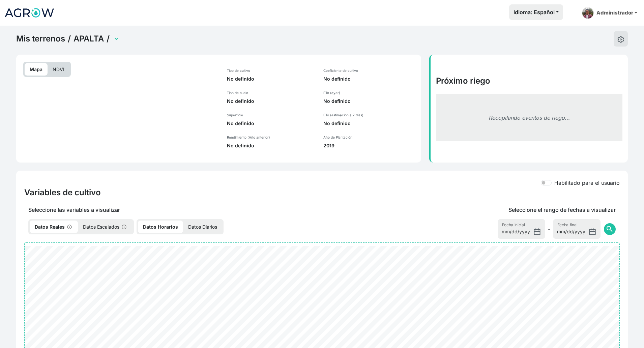
select select "1590"
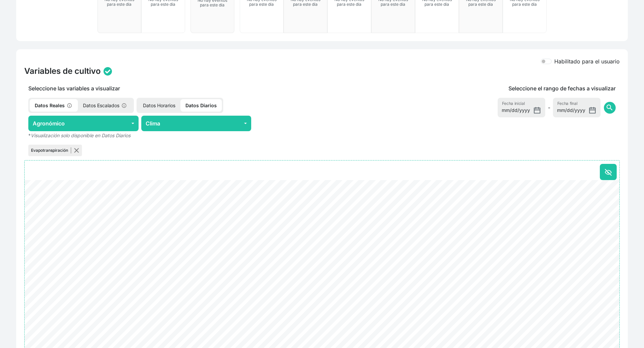
scroll to position [244, 0]
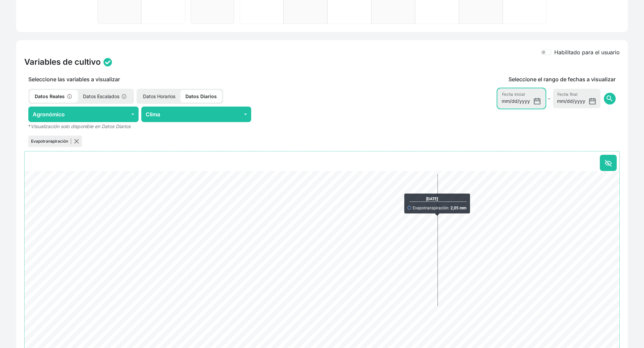
click at [536, 103] on input "2025-08-18" at bounding box center [521, 99] width 48 height 20
type input "2025-08-01"
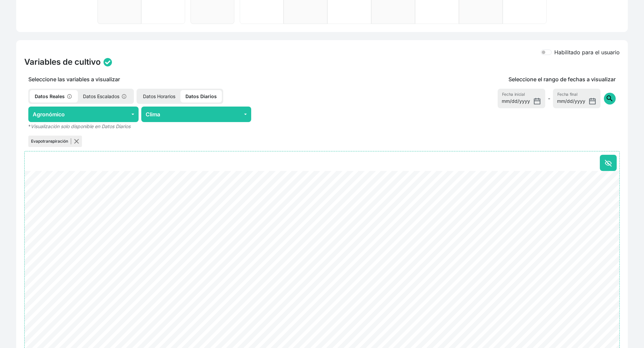
click at [608, 98] on span "search" at bounding box center [609, 98] width 8 height 8
click at [239, 116] on button "Clima" at bounding box center [196, 114] width 110 height 16
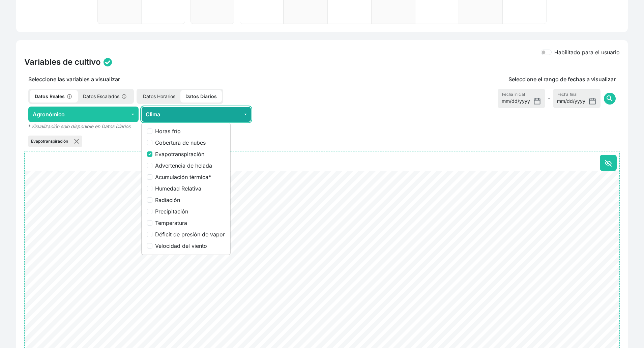
click at [239, 116] on button "Clima" at bounding box center [196, 114] width 110 height 16
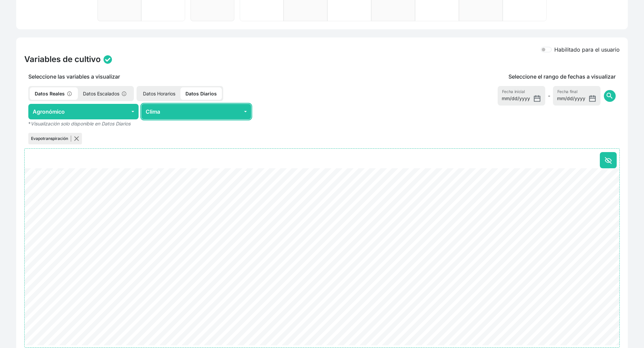
scroll to position [279, 0]
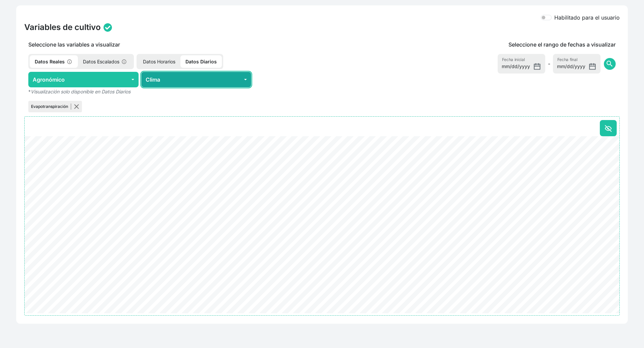
click at [175, 86] on button "Clima" at bounding box center [196, 80] width 110 height 16
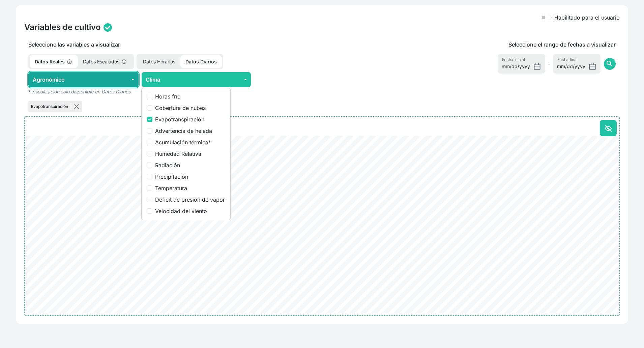
click at [99, 76] on button "Agronómico" at bounding box center [83, 80] width 110 height 16
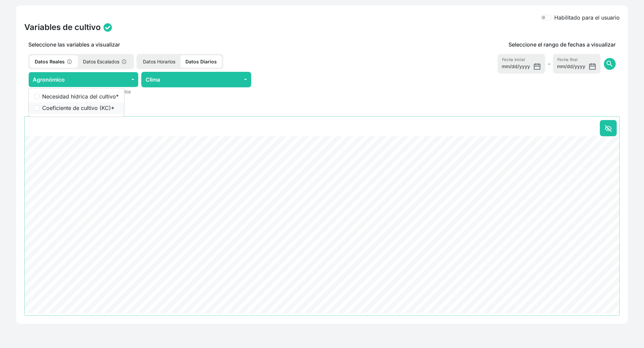
click at [67, 109] on label "Coeficiente de cultivo (KC) *" at bounding box center [80, 108] width 76 height 8
click at [39, 109] on input "Coeficiente de cultivo (KC) *" at bounding box center [36, 107] width 5 height 5
click at [146, 107] on button "button" at bounding box center [146, 106] width 5 height 5
checkbox input "false"
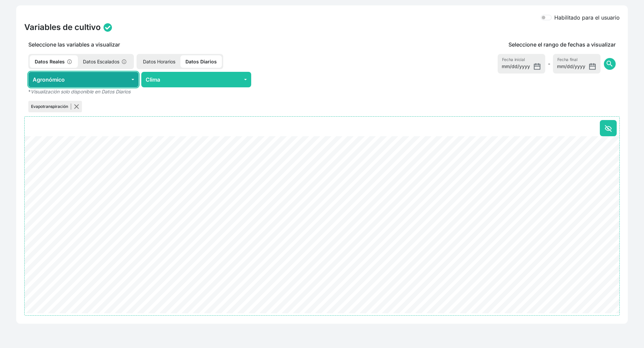
click at [136, 79] on button "Agronómico" at bounding box center [83, 80] width 110 height 16
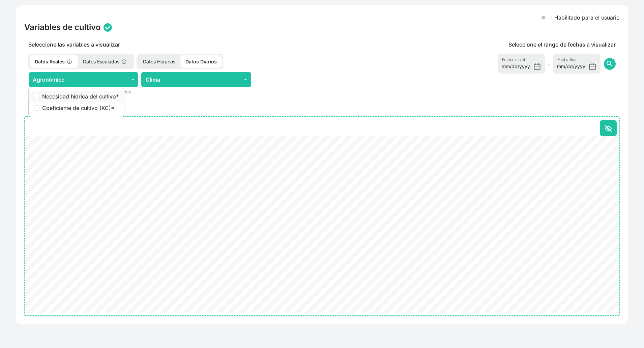
click at [84, 95] on label "Necesidad hídrica del cultivo *" at bounding box center [80, 96] width 76 height 8
click at [39, 95] on input "Necesidad hídrica del cultivo *" at bounding box center [36, 96] width 5 height 5
checkbox input "true"
click at [530, 65] on input "2025-08-01" at bounding box center [521, 64] width 48 height 20
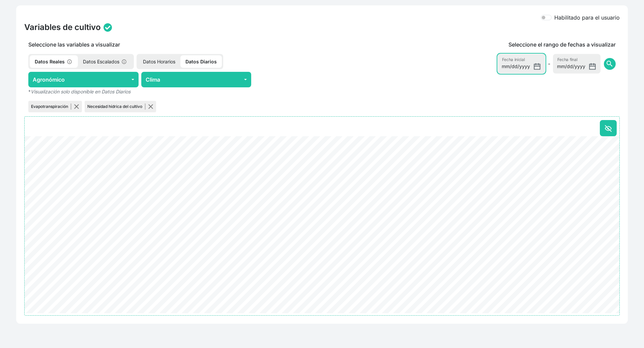
click at [535, 68] on input "2025-08-01" at bounding box center [521, 64] width 48 height 20
type input "2025-01-01"
click at [607, 62] on span "search" at bounding box center [609, 64] width 8 height 8
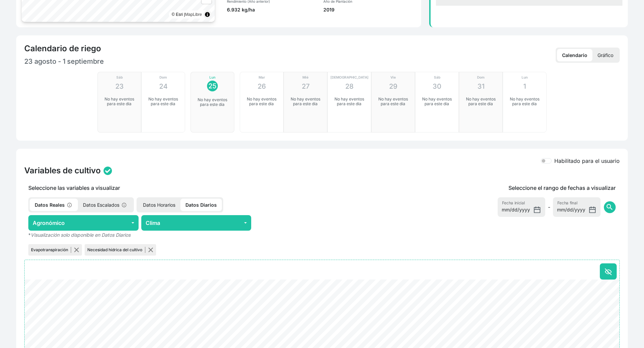
scroll to position [0, 0]
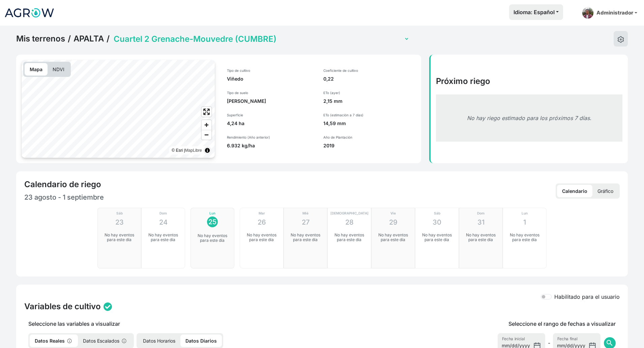
click at [82, 40] on link "APALTA" at bounding box center [88, 39] width 30 height 10
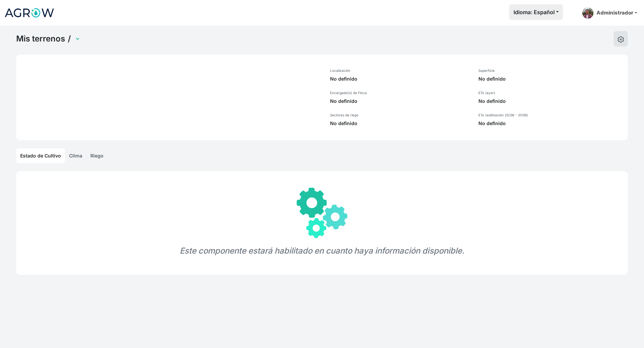
select select "696"
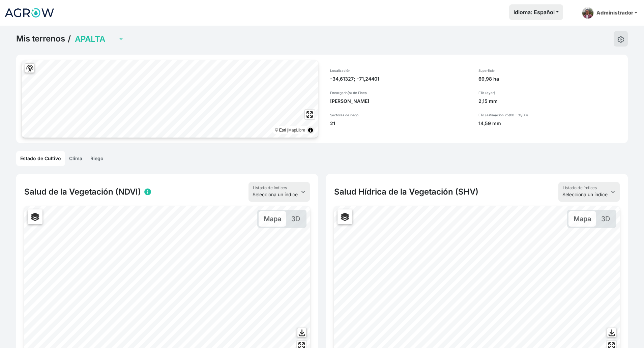
click at [37, 42] on link "Mis terrenos" at bounding box center [40, 39] width 49 height 10
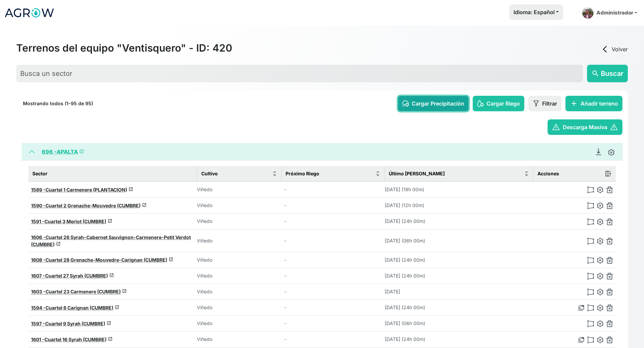
click at [444, 106] on span "Cargar Precipitación" at bounding box center [437, 103] width 53 height 8
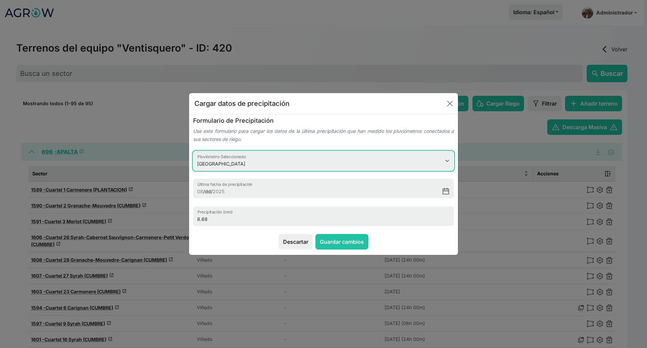
click at [306, 162] on select "Estación Apalta Estación Trinidad Estación Terrazas" at bounding box center [323, 161] width 261 height 20
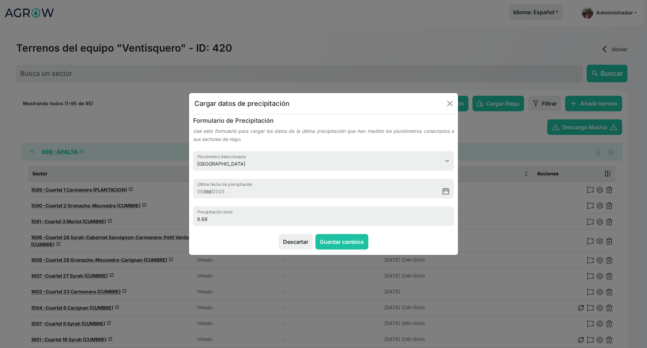
click at [255, 130] on small "Use este formulario para cargar los datos de la última precipitación que han me…" at bounding box center [323, 135] width 261 height 14
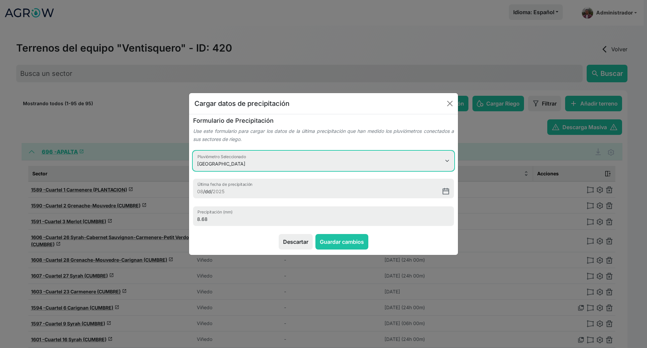
click at [233, 165] on select "Estación Apalta Estación Trinidad Estación Terrazas" at bounding box center [323, 161] width 261 height 20
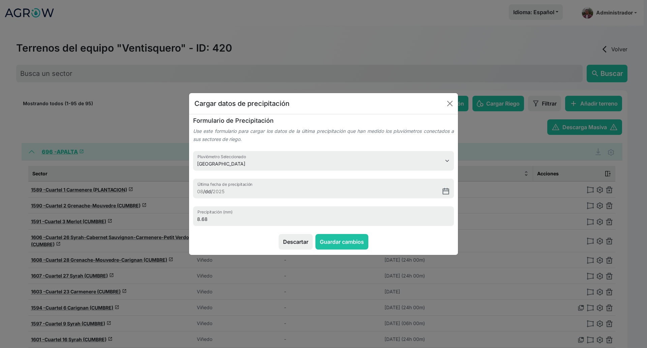
click at [269, 130] on small "Use este formulario para cargar los datos de la última precipitación que han me…" at bounding box center [323, 135] width 261 height 14
click at [447, 107] on button "Close" at bounding box center [449, 103] width 11 height 11
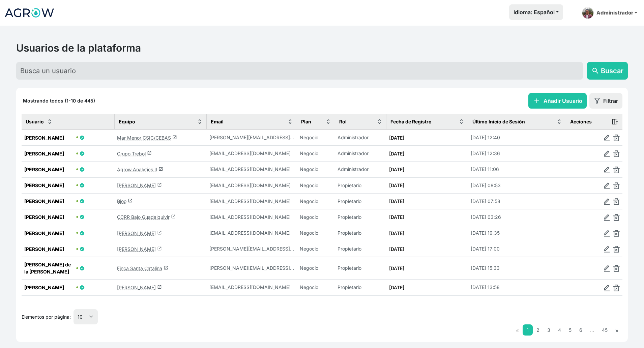
click at [134, 138] on link "Mar Menor CSIC/CEBAS launch" at bounding box center [147, 138] width 60 height 6
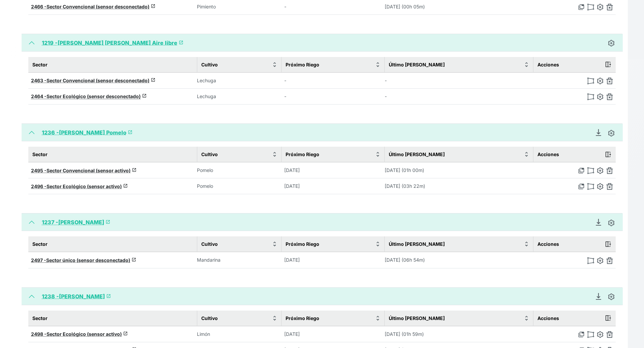
scroll to position [337, 0]
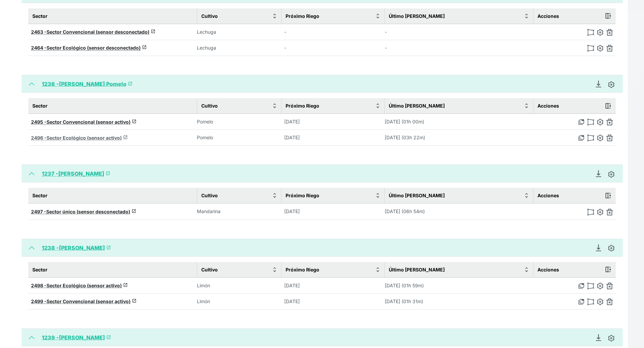
click at [87, 136] on span "Sector Ecológico (sensor activo)" at bounding box center [84, 138] width 75 height 6
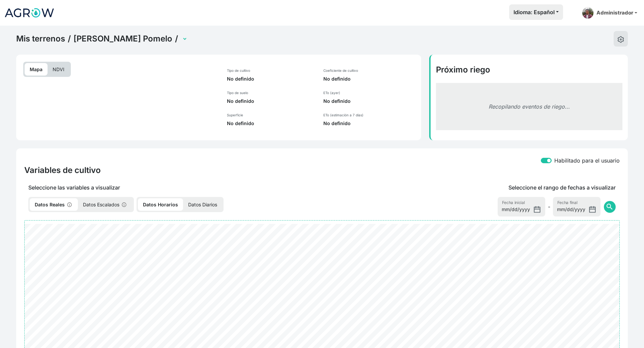
select select "2496"
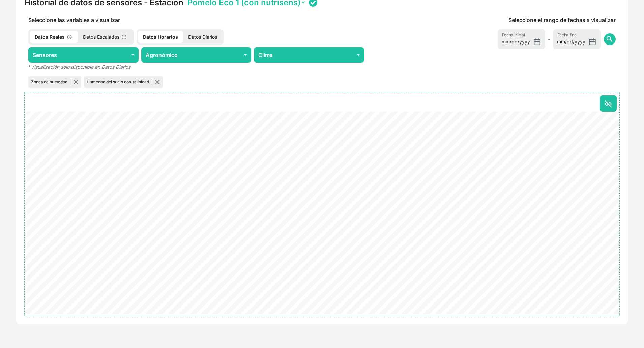
scroll to position [284, 0]
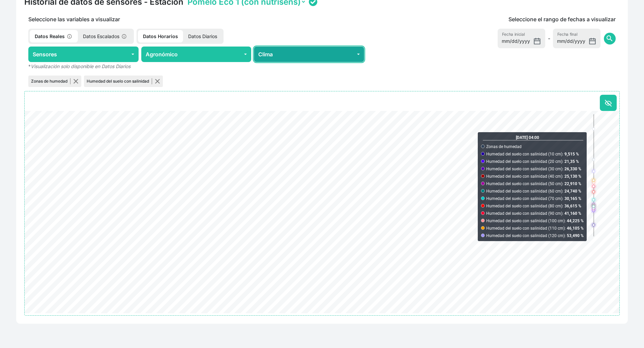
click at [328, 52] on button "Clima" at bounding box center [309, 55] width 110 height 16
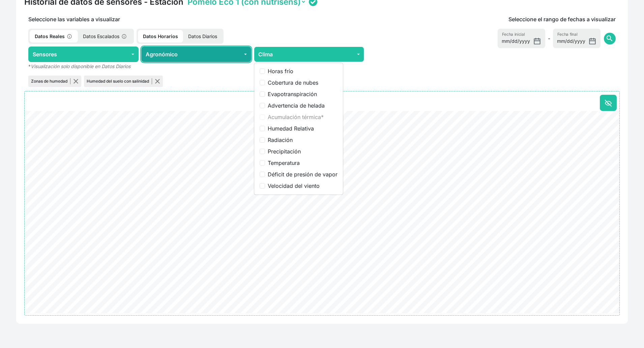
click at [231, 53] on button "Agronómico" at bounding box center [196, 55] width 110 height 16
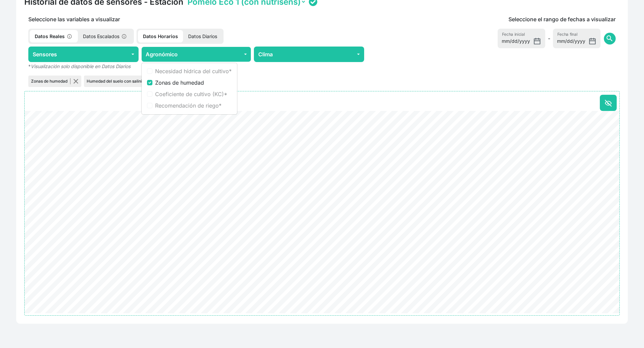
click at [205, 38] on p "Datos Diarios" at bounding box center [202, 36] width 39 height 12
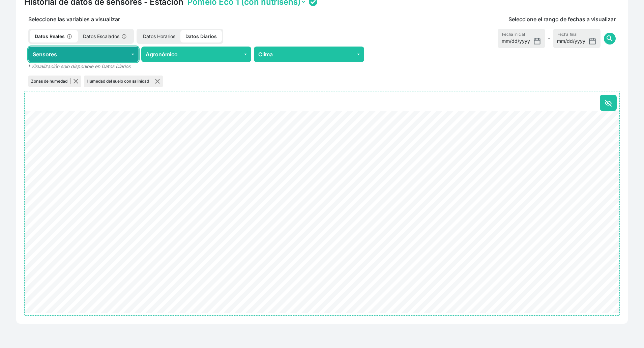
click at [117, 49] on button "Sensores" at bounding box center [83, 55] width 110 height 16
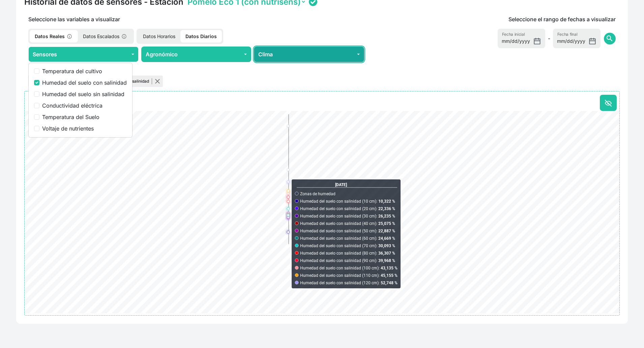
click at [314, 56] on button "Clima" at bounding box center [309, 55] width 110 height 16
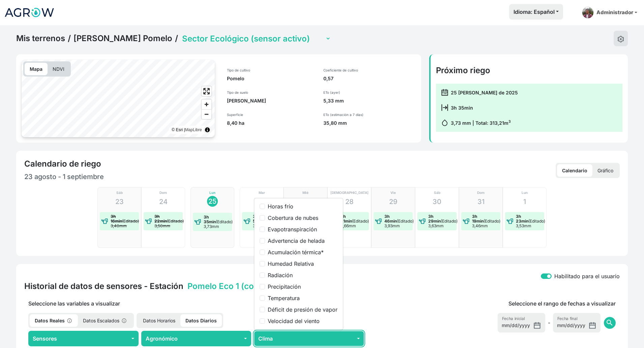
scroll to position [0, 0]
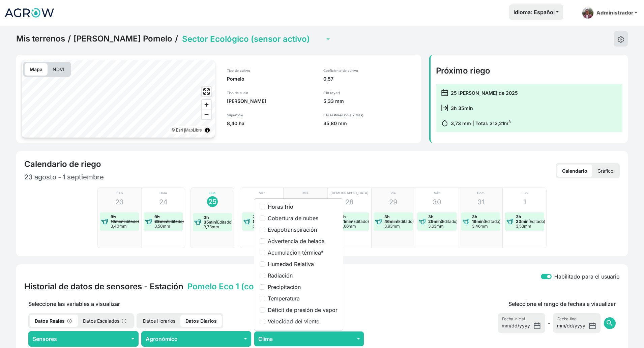
click at [112, 38] on link "Juan Franscico Pomelo" at bounding box center [122, 39] width 99 height 10
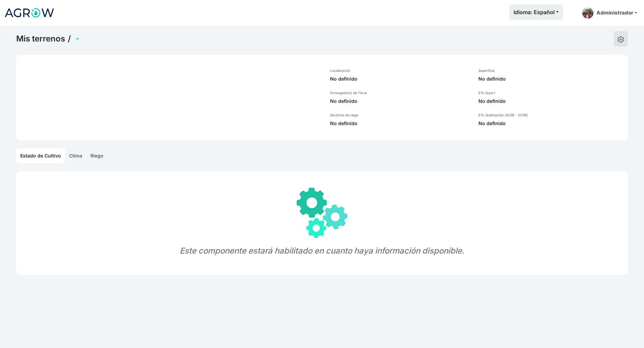
select select "1236"
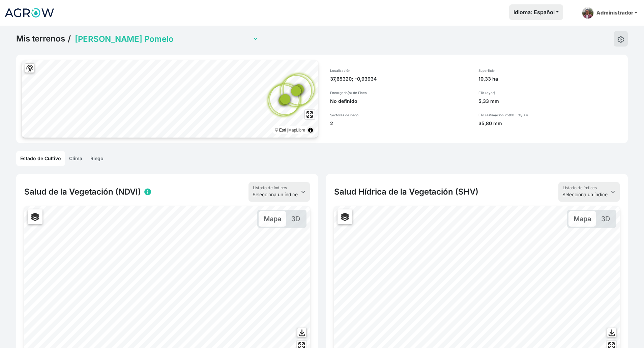
click at [76, 156] on link "Clima" at bounding box center [75, 158] width 21 height 15
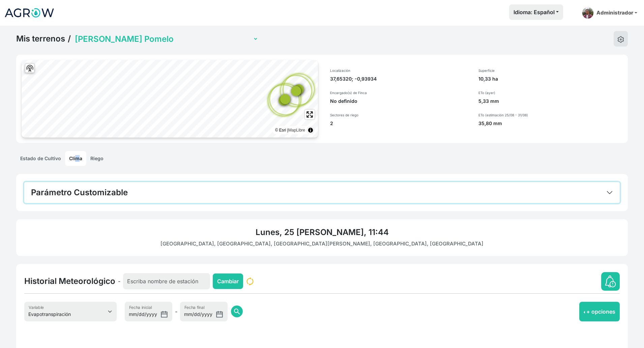
click at [612, 198] on button "Parámetro Customizable" at bounding box center [321, 192] width 595 height 21
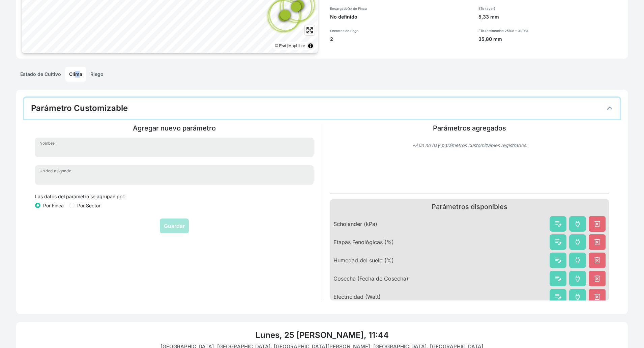
scroll to position [126, 0]
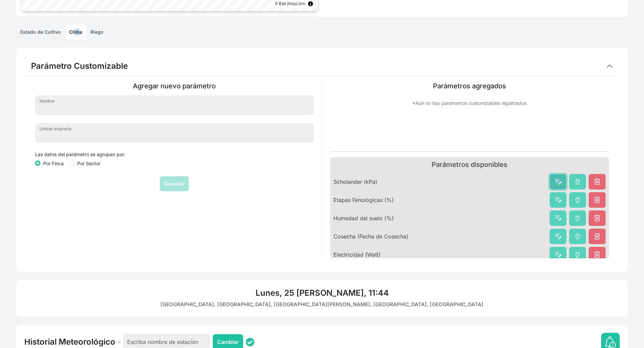
click at [556, 184] on span "edit_note" at bounding box center [558, 182] width 8 height 8
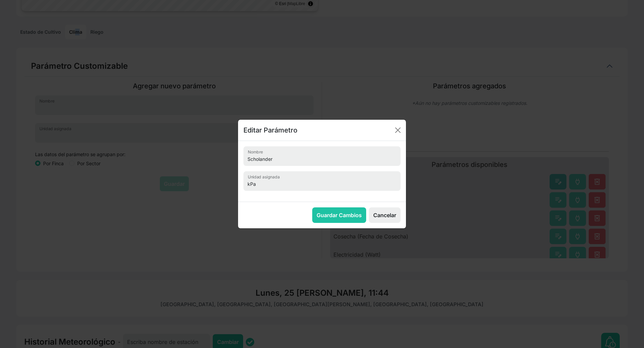
scroll to position [0, 0]
click at [376, 214] on button "Cancelar" at bounding box center [385, 215] width 32 height 16
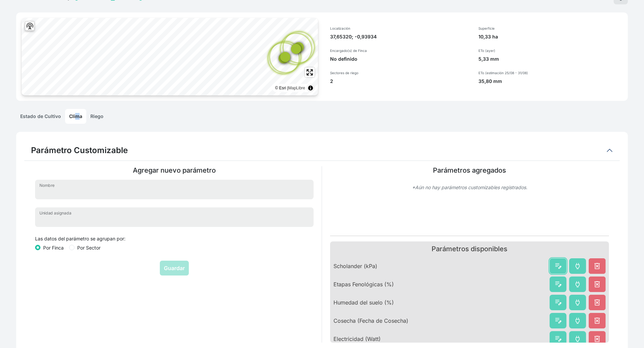
scroll to position [84, 0]
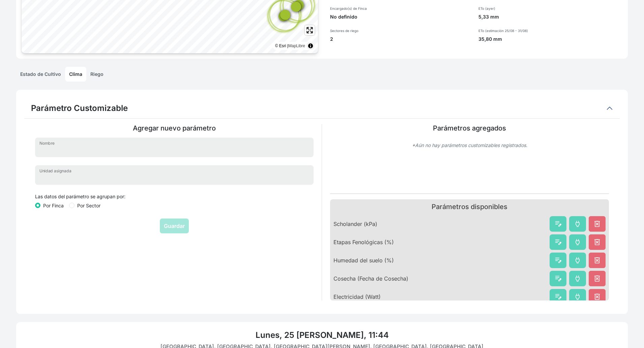
click at [371, 78] on ul "Estado de Cultivo Clima Riego" at bounding box center [321, 74] width 611 height 15
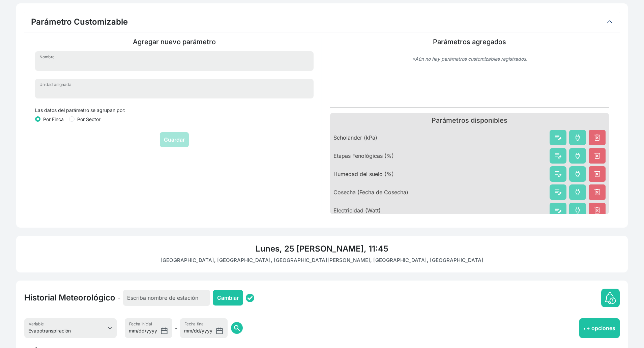
scroll to position [168, 0]
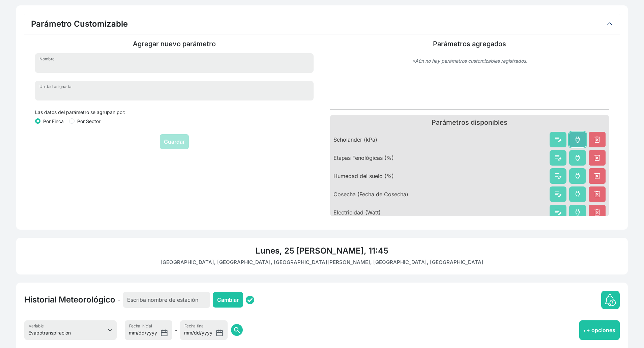
click at [575, 141] on span "power" at bounding box center [577, 139] width 8 height 8
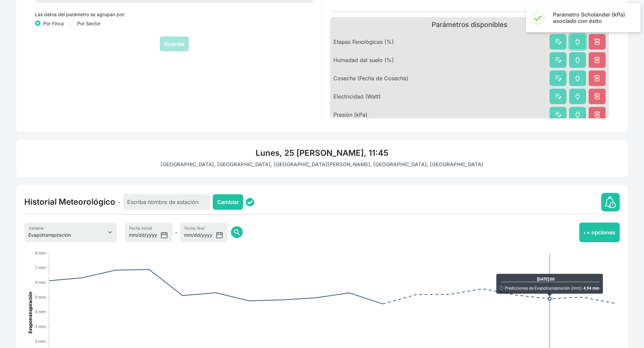
scroll to position [295, 0]
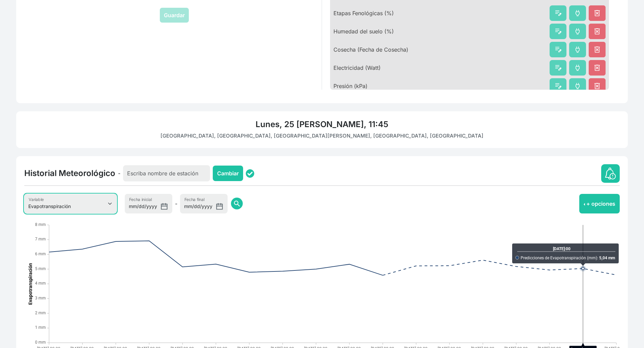
click at [103, 205] on select "Evapotranspiración Temperatura Humedad Relativa Velocidad del viento Dirección …" at bounding box center [70, 204] width 92 height 20
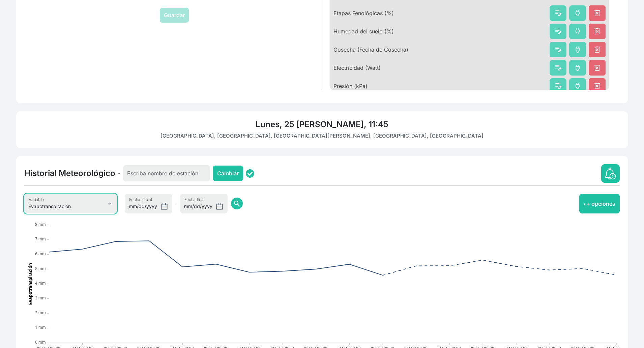
select select "30"
click at [24, 194] on select "Evapotranspiración Temperatura Humedad Relativa Velocidad del viento Dirección …" at bounding box center [70, 204] width 92 height 20
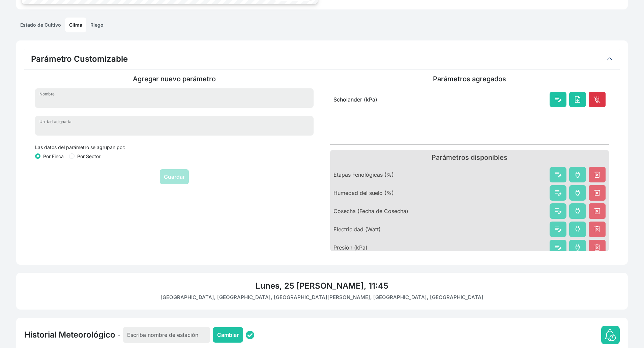
scroll to position [131, 0]
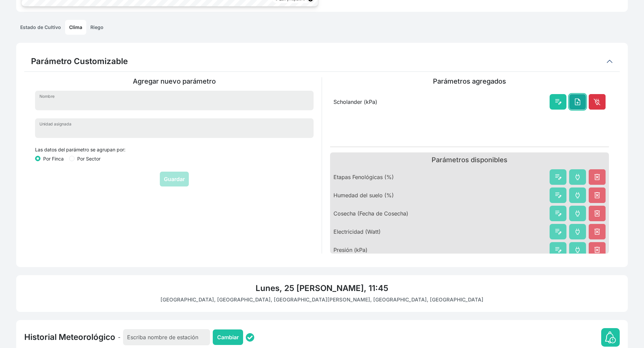
click at [580, 106] on span "upload_file" at bounding box center [577, 102] width 8 height 8
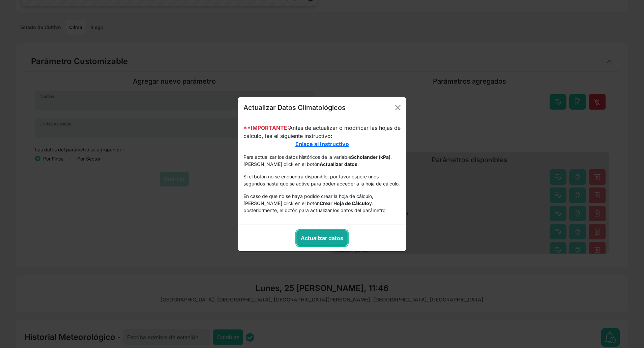
click at [326, 242] on link "Actualizar datos" at bounding box center [321, 238] width 51 height 16
click at [394, 102] on button "button" at bounding box center [397, 107] width 11 height 11
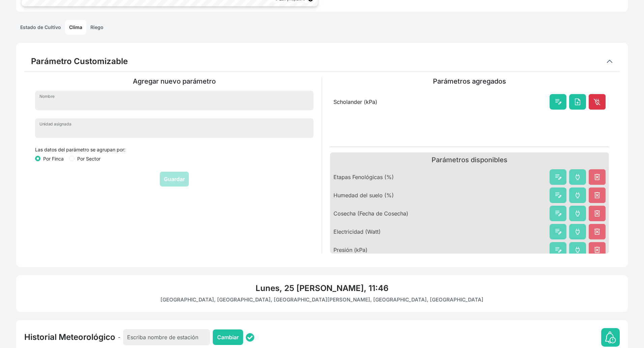
drag, startPoint x: 355, startPoint y: 104, endPoint x: 395, endPoint y: 104, distance: 39.4
click at [395, 104] on div "Scholander (kPa) edit_note upload_file power_off" at bounding box center [469, 102] width 272 height 16
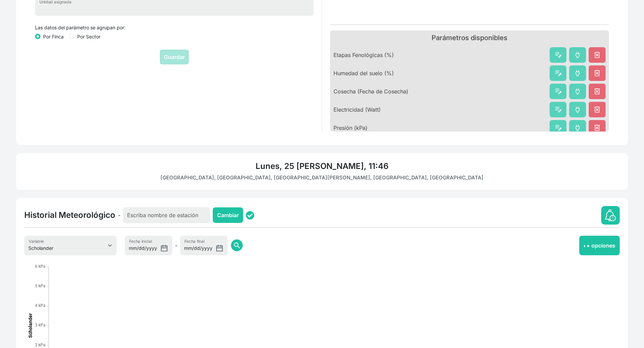
scroll to position [47, 0]
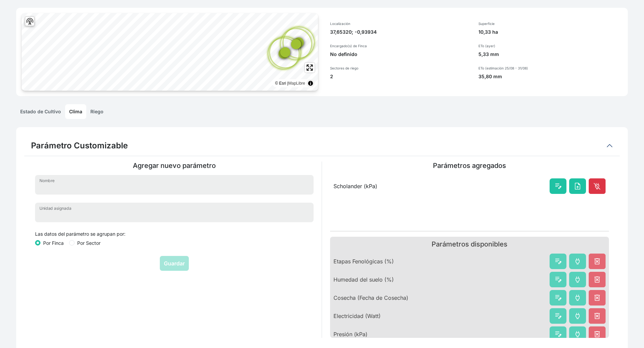
click at [92, 114] on link "Riego" at bounding box center [96, 111] width 21 height 15
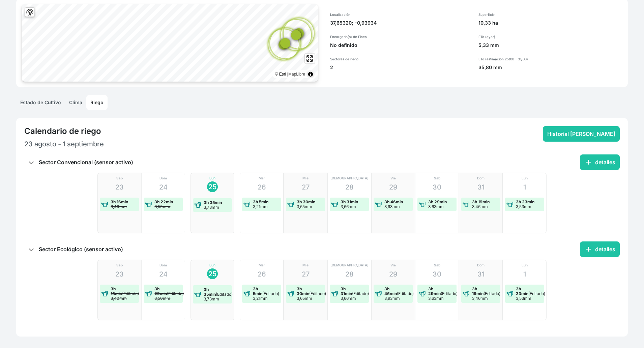
scroll to position [58, 0]
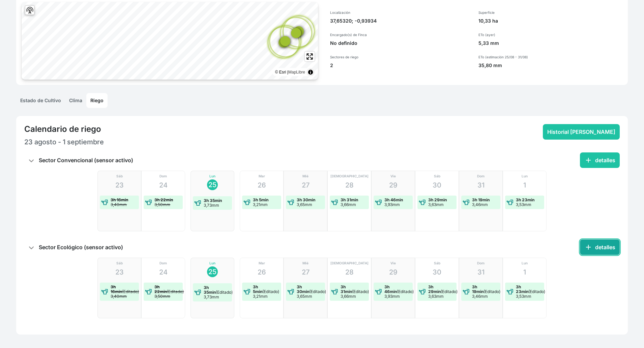
click at [598, 243] on button "add detalles" at bounding box center [600, 247] width 40 height 16
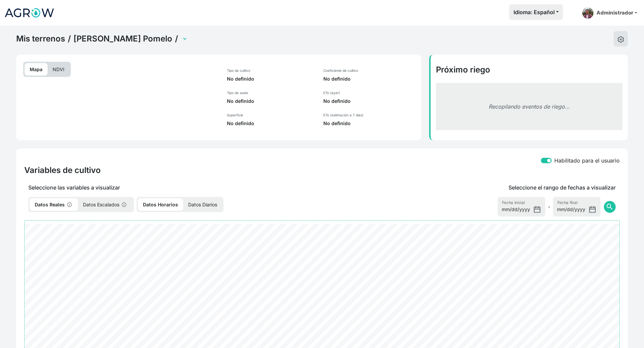
select select "2496"
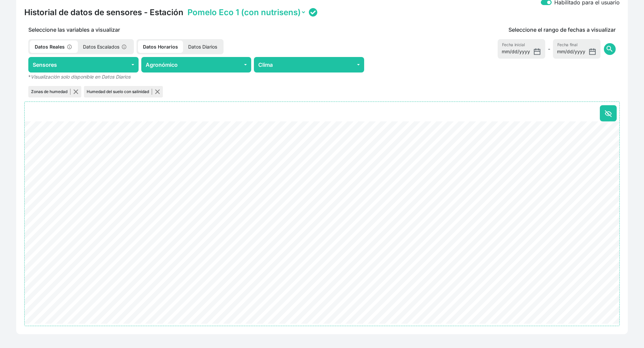
scroll to position [275, 0]
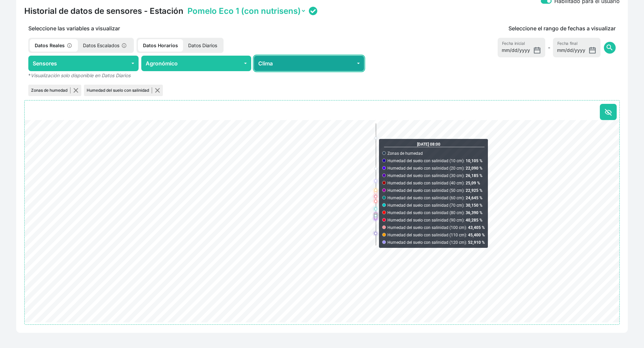
click at [284, 65] on button "Clima" at bounding box center [309, 64] width 110 height 16
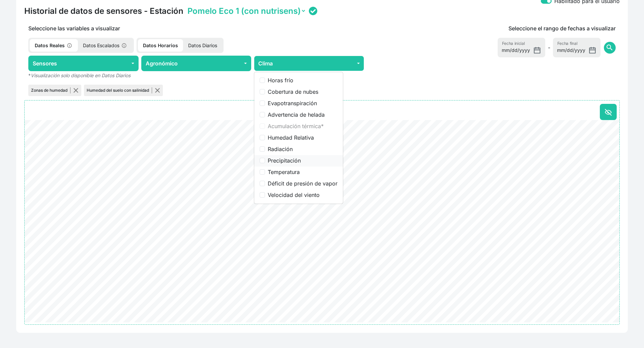
click at [289, 161] on label "Precipitación" at bounding box center [303, 160] width 70 height 8
click at [265, 161] on input "Precipitación" at bounding box center [261, 160] width 5 height 5
checkbox input "true"
click at [488, 56] on div "Seleccione el rango de fechas a visualizar 2025-08-18 Fecha inicial - 2025-08-2…" at bounding box center [493, 60] width 251 height 73
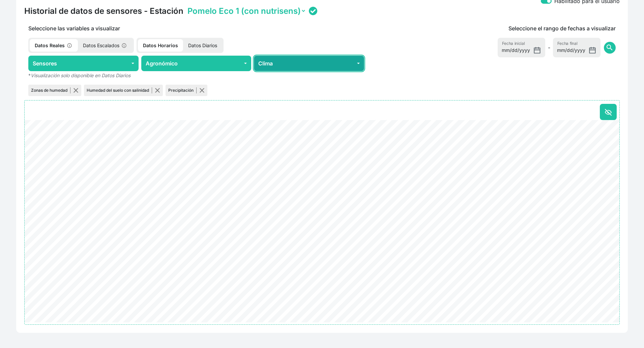
click at [263, 64] on button "Clima" at bounding box center [309, 64] width 110 height 16
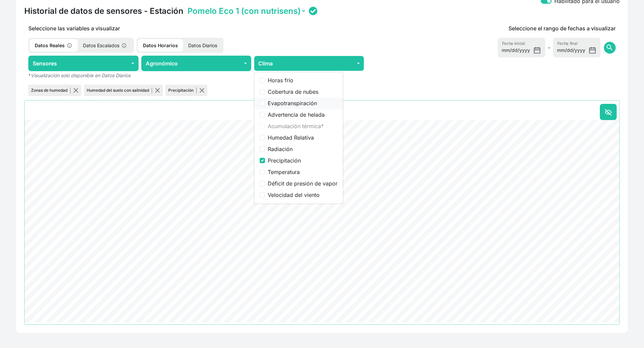
click at [281, 105] on label "Evapotranspiración" at bounding box center [303, 103] width 70 height 8
click at [265, 105] on input "Evapotranspiración" at bounding box center [261, 102] width 5 height 5
checkbox input "true"
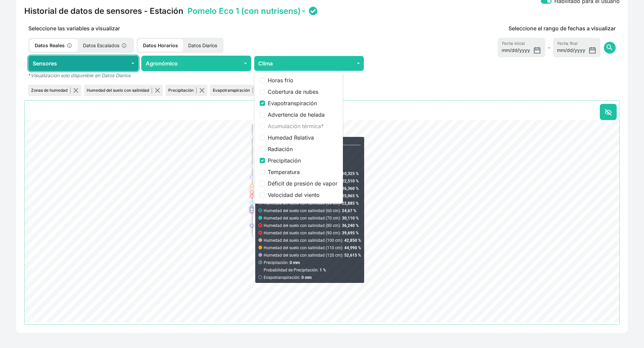
click at [120, 66] on button "Sensores" at bounding box center [83, 64] width 110 height 16
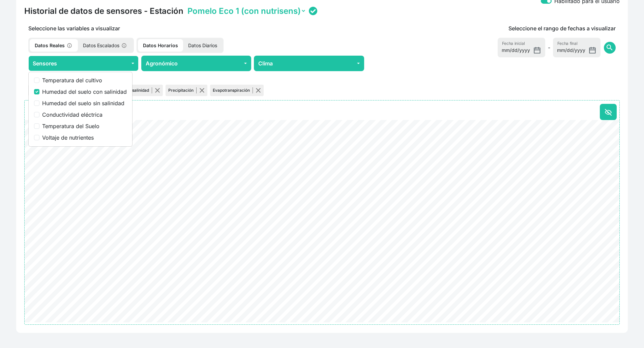
click at [251, 31] on p "Seleccione las variables a visualizar" at bounding box center [196, 28] width 344 height 8
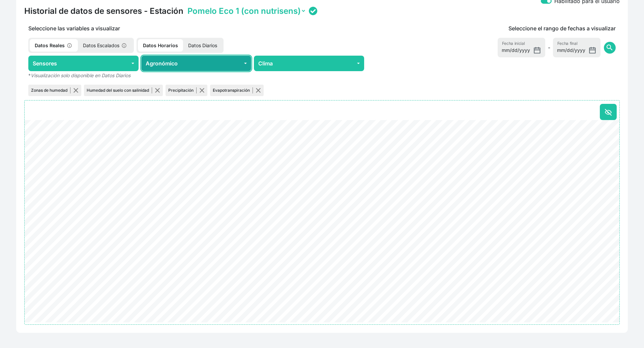
click at [170, 62] on button "Agronómico" at bounding box center [196, 64] width 110 height 16
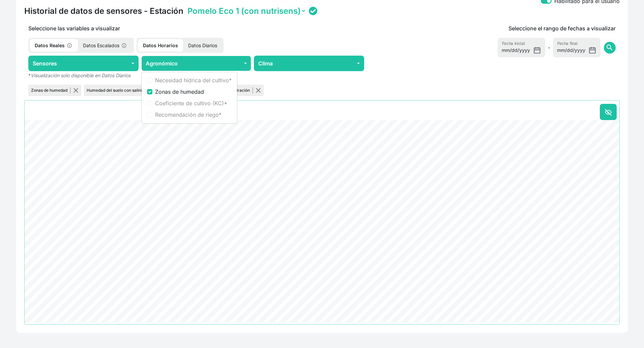
click at [196, 46] on p "Datos Diarios" at bounding box center [202, 45] width 39 height 12
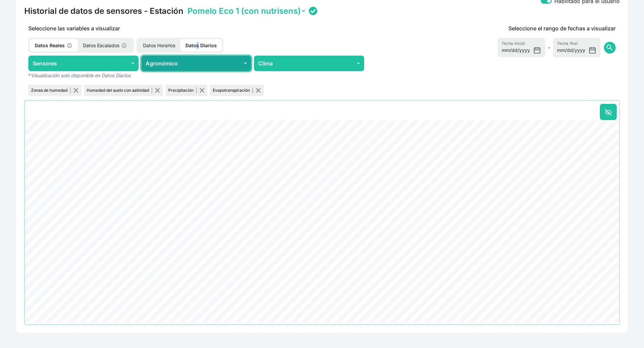
click at [193, 65] on button "Agronómico" at bounding box center [196, 64] width 110 height 16
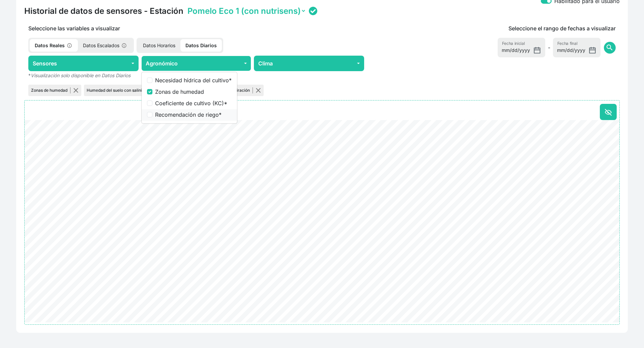
click at [193, 113] on label "Recomendación de riego *" at bounding box center [193, 115] width 76 height 8
click at [152, 113] on input "Recomendación de riego *" at bounding box center [149, 114] width 5 height 5
checkbox input "true"
click at [609, 44] on span "search" at bounding box center [609, 47] width 8 height 8
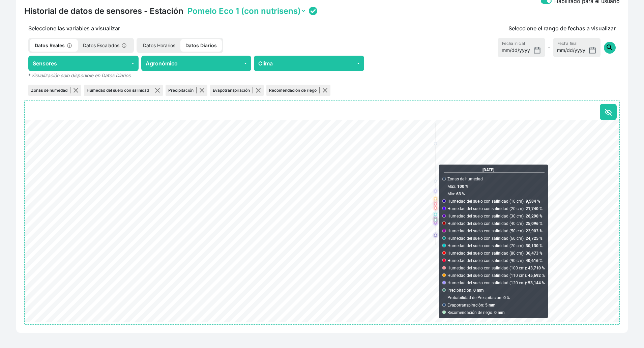
click at [608, 49] on span "search" at bounding box center [609, 47] width 8 height 8
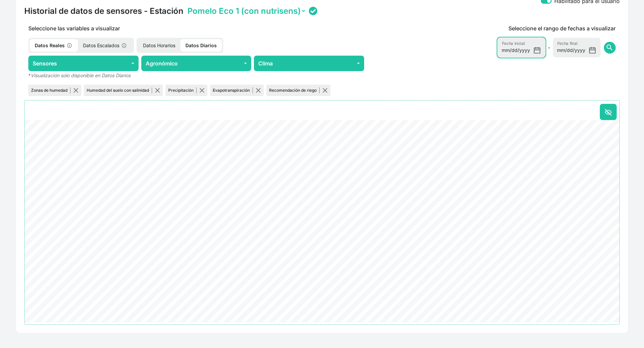
click at [539, 50] on input "[DATE]" at bounding box center [521, 48] width 48 height 20
type input "2025-08-01"
click at [607, 46] on span "search" at bounding box center [609, 47] width 8 height 8
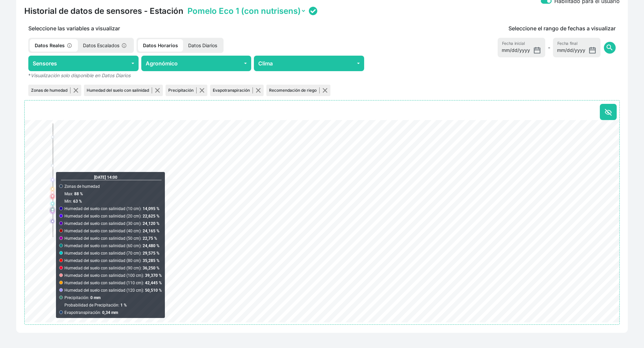
click at [109, 47] on p "Datos Escalados" at bounding box center [105, 45] width 55 height 12
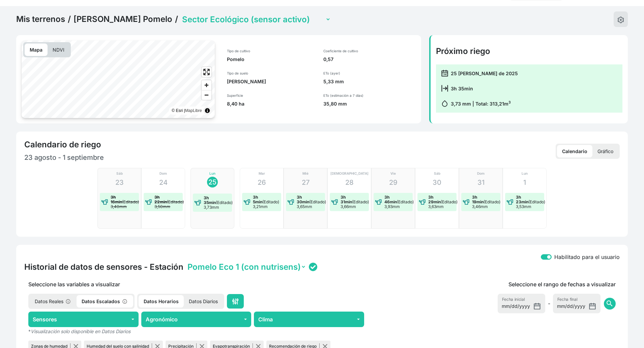
scroll to position [0, 0]
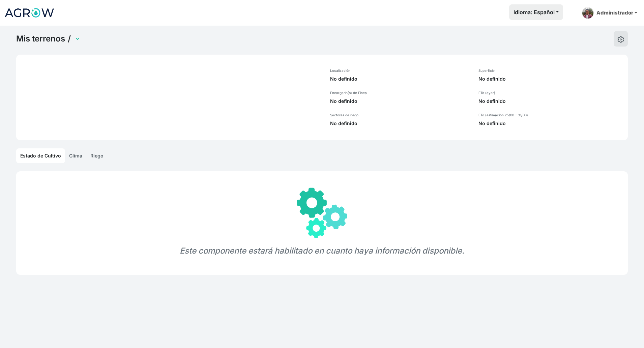
select select "696"
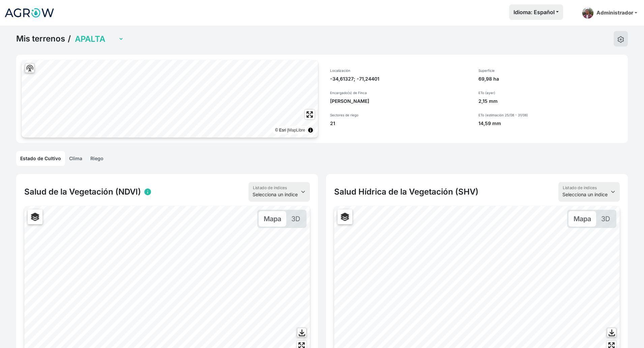
click at [75, 161] on link "Clima" at bounding box center [75, 158] width 21 height 15
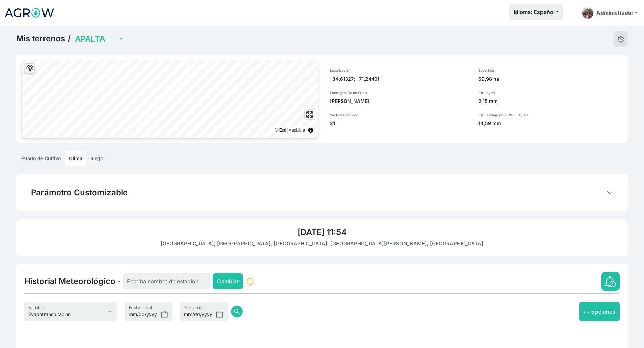
scroll to position [147, 0]
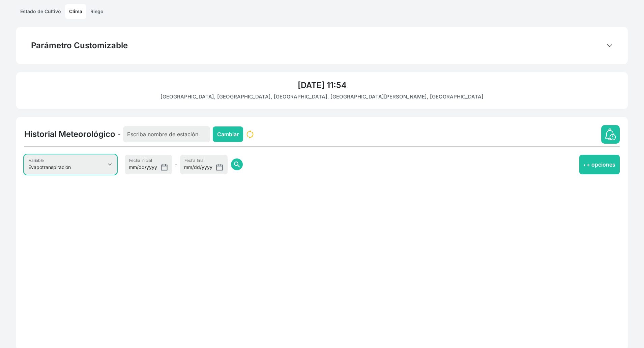
click at [90, 158] on select "Evapotranspiración Temperatura Humedad Relativa Velocidad del viento Precipitac…" at bounding box center [70, 165] width 92 height 20
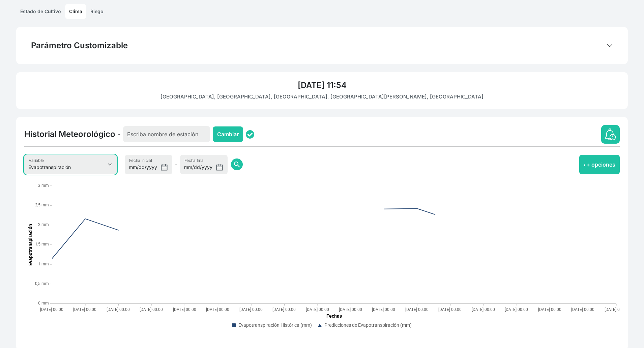
select select "5"
click at [24, 155] on select "Evapotranspiración Temperatura Humedad Relativa Velocidad del viento Precipitac…" at bounding box center [70, 165] width 92 height 20
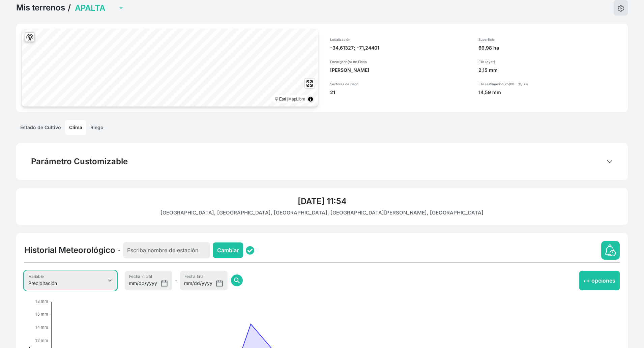
scroll to position [0, 0]
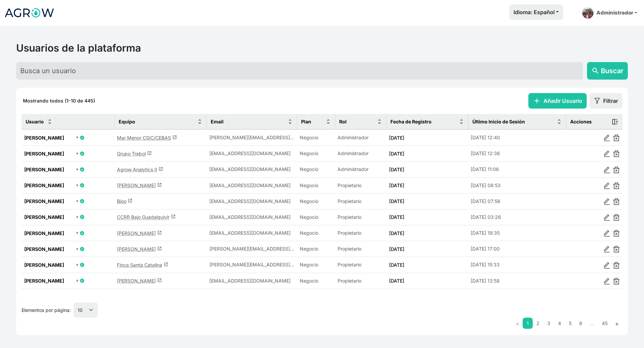
click at [145, 137] on link "Mar Menor CSIC/CEBAS launch" at bounding box center [147, 138] width 60 height 6
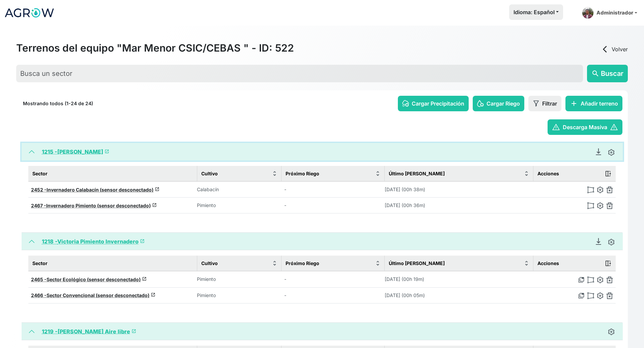
click at [36, 149] on button "1215 - Miguel Invernadero launch" at bounding box center [322, 152] width 601 height 18
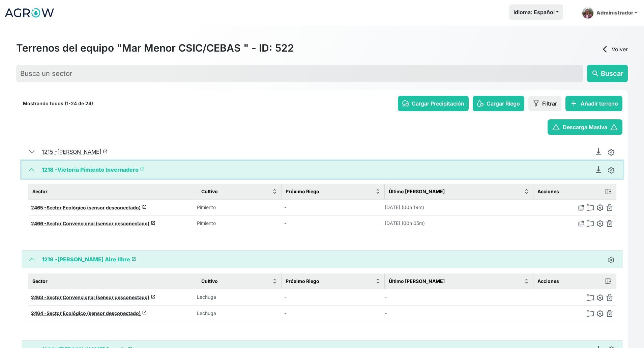
click at [26, 170] on button "1218 - Victoria Pimiento Invernadero launch" at bounding box center [322, 170] width 601 height 18
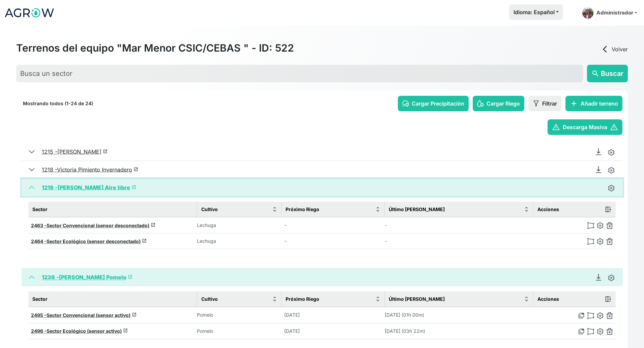
click at [30, 186] on button "1219 - Juan Francisco Lechuga Aire libre launch" at bounding box center [322, 188] width 601 height 18
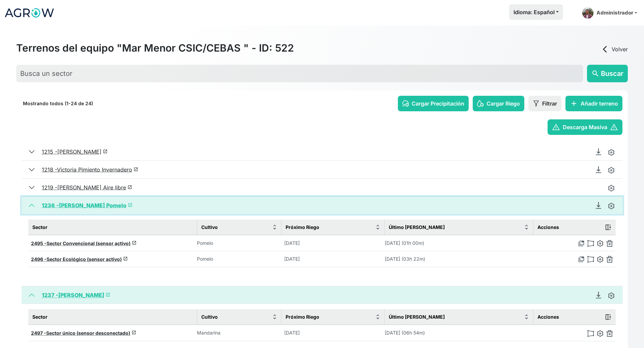
click at [30, 203] on button "1236 - Juan Franscico Pomelo launch" at bounding box center [322, 205] width 601 height 18
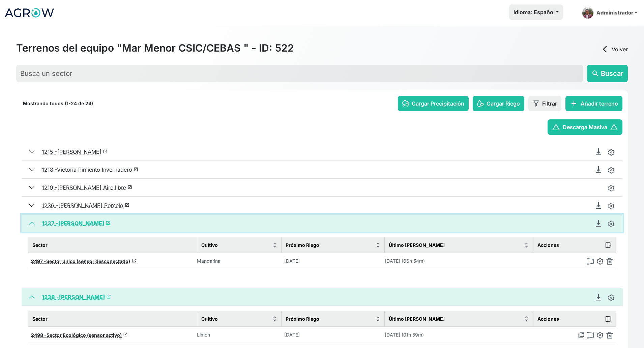
click at [33, 219] on button "1237 - Miguel Mandarino launch" at bounding box center [322, 223] width 601 height 18
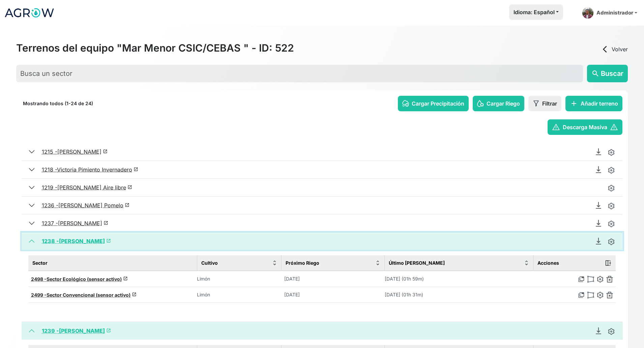
click at [33, 236] on button "1238 - Pedro Limonero launch" at bounding box center [322, 241] width 601 height 18
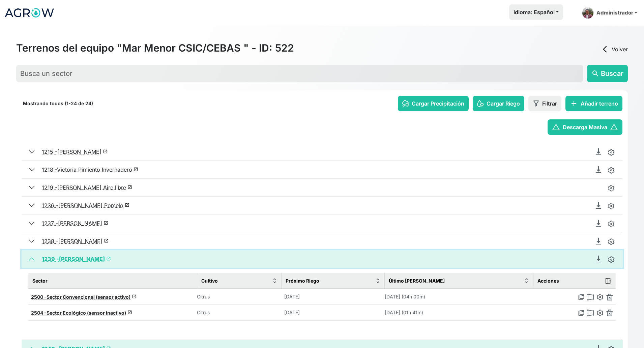
click at [30, 265] on button "1239 - Pedro Naranjo launch" at bounding box center [322, 259] width 601 height 18
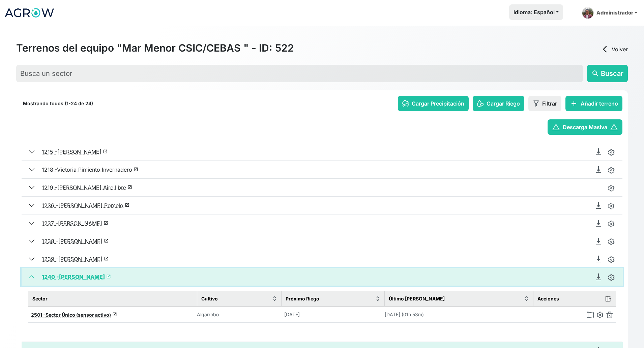
click at [30, 279] on button "1240 - José Antonio Algarrobo launch" at bounding box center [322, 277] width 601 height 18
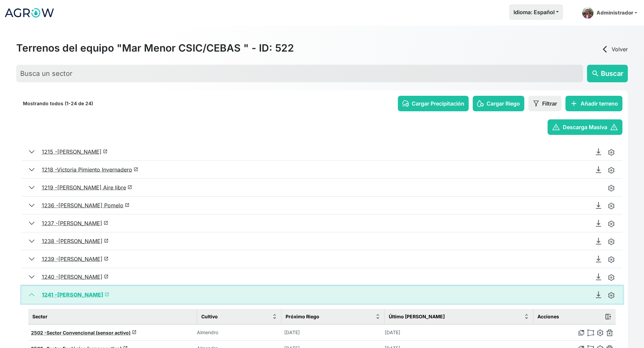
click at [30, 291] on button "1241 - José Antonio Almendro launch" at bounding box center [322, 295] width 601 height 18
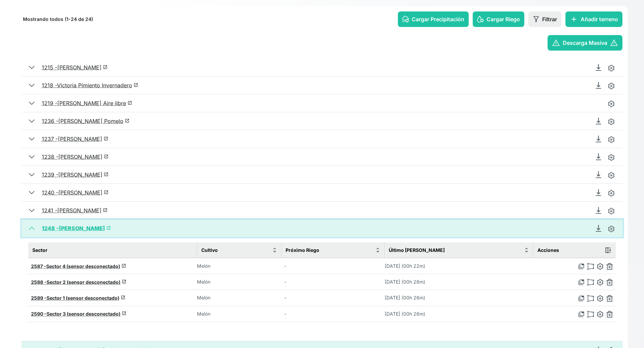
click at [29, 231] on button "1248 - Felix Garre Brócoli-Melon launch" at bounding box center [322, 228] width 601 height 18
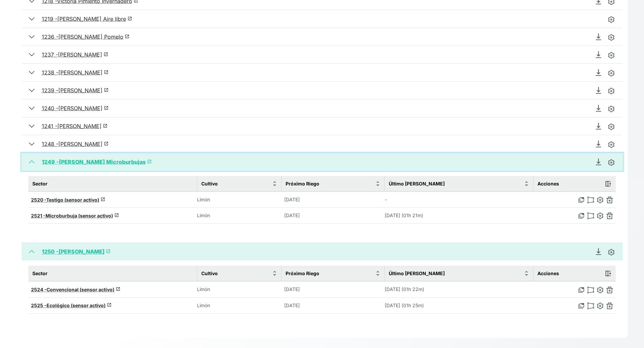
click at [32, 161] on button "1249 - Pedro Limonero Microburbujas launch" at bounding box center [322, 162] width 601 height 18
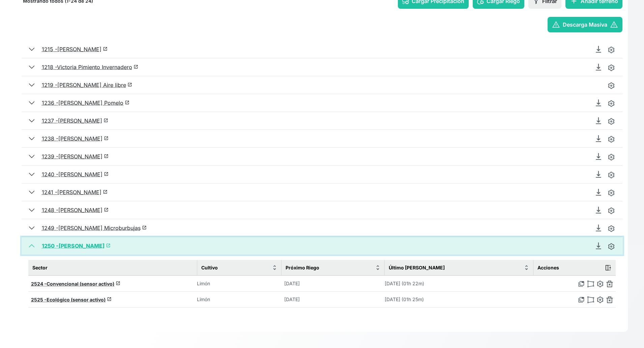
click at [29, 242] on button "1250 - Rolando Limonero launch" at bounding box center [322, 246] width 601 height 18
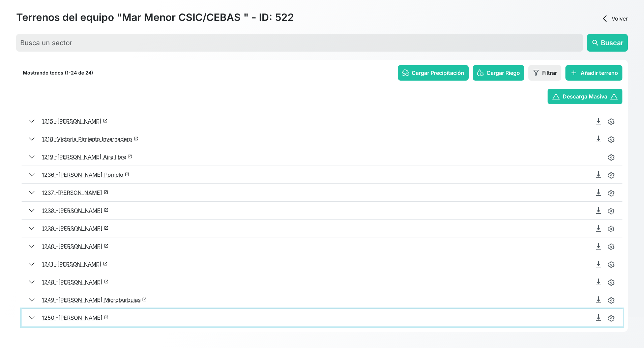
scroll to position [31, 0]
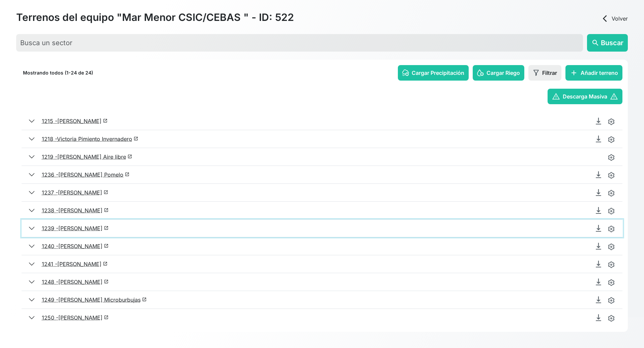
click at [31, 227] on button "1239 - Pedro Naranjo launch" at bounding box center [322, 228] width 601 height 18
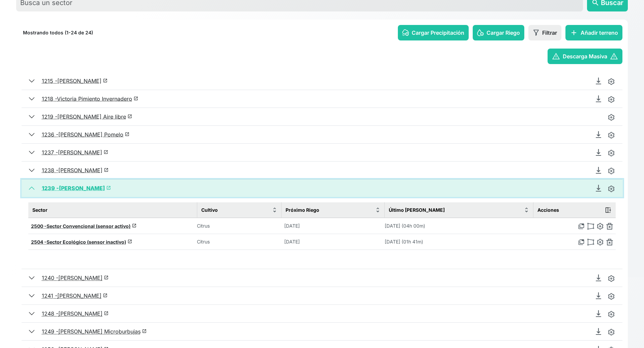
scroll to position [102, 0]
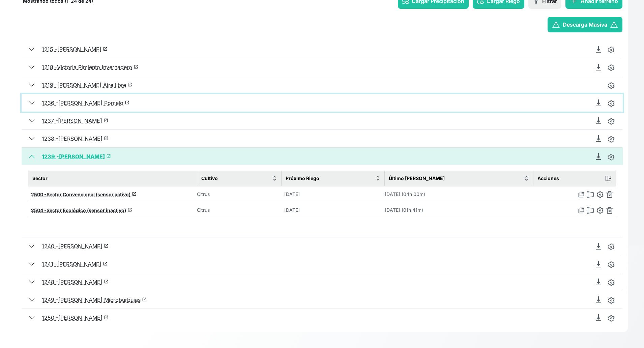
click at [31, 104] on button "1236 - Juan Franscico Pomelo launch" at bounding box center [322, 103] width 601 height 18
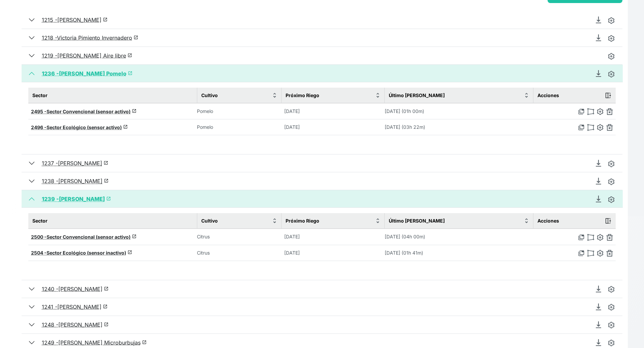
scroll to position [145, 0]
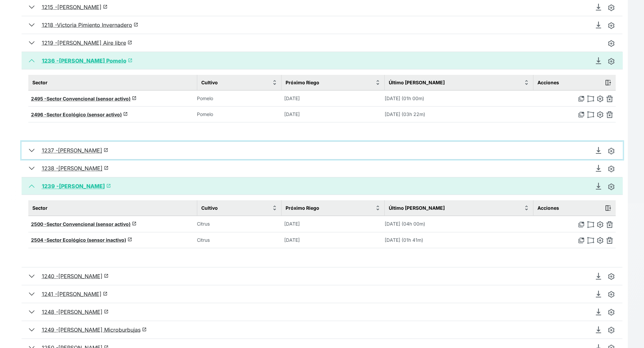
click at [30, 149] on button "1237 - Miguel Mandarino launch" at bounding box center [322, 151] width 601 height 18
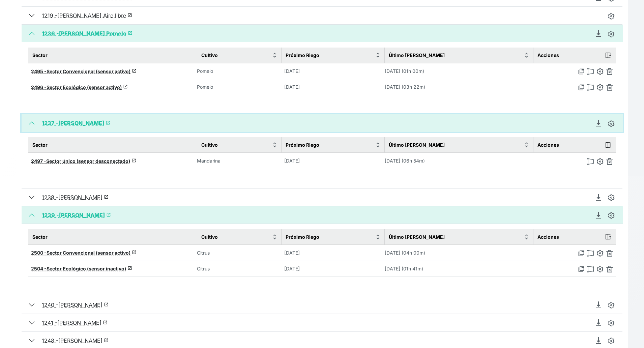
scroll to position [187, 0]
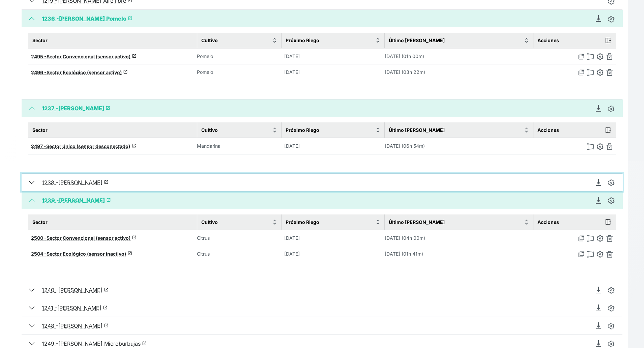
click at [32, 182] on button "1238 - Pedro Limonero launch" at bounding box center [322, 183] width 601 height 18
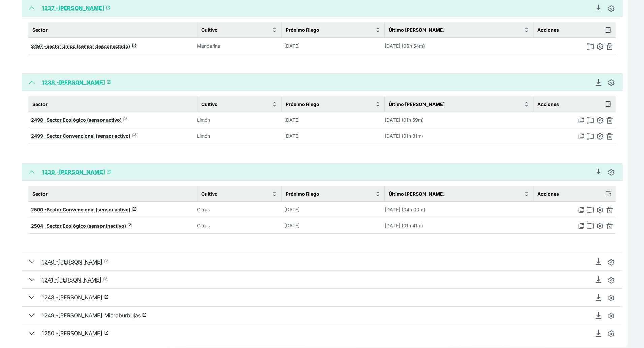
scroll to position [302, 0]
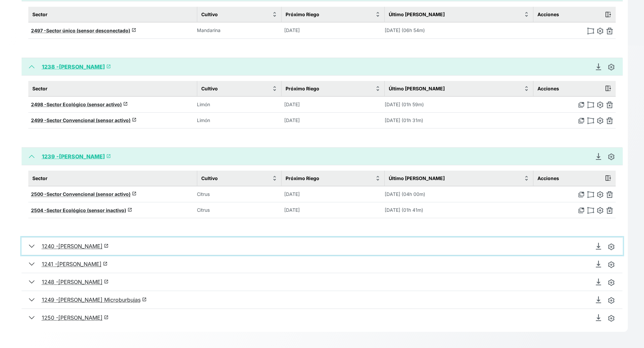
click at [30, 248] on button "1240 - José Antonio Algarrobo launch" at bounding box center [322, 246] width 601 height 18
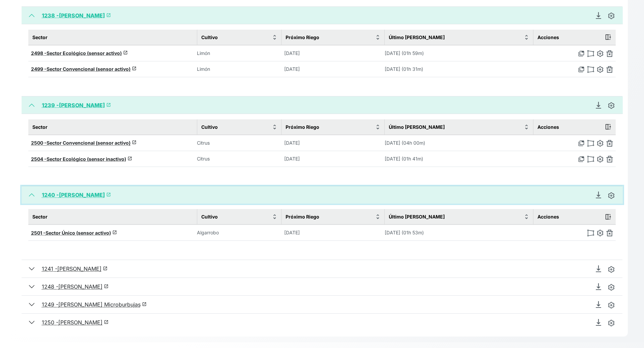
scroll to position [358, 0]
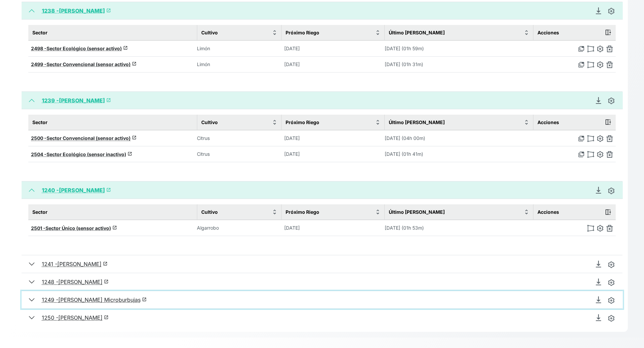
click at [30, 299] on button "1249 - Pedro Limonero Microburbujas launch" at bounding box center [322, 300] width 601 height 18
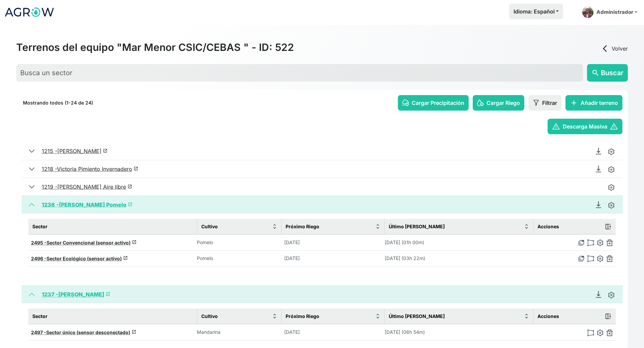
scroll to position [0, 0]
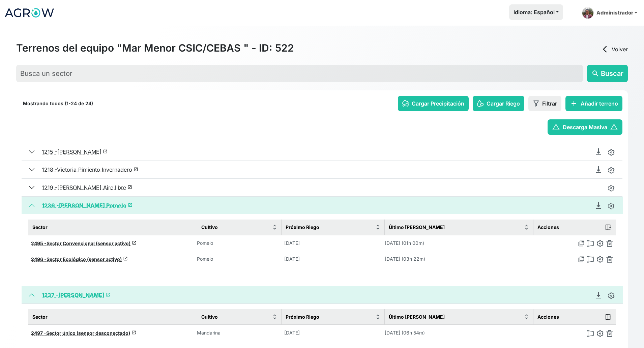
click at [32, 12] on img at bounding box center [29, 12] width 51 height 17
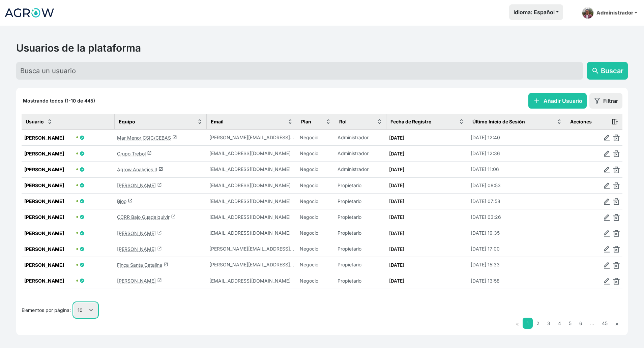
click at [87, 308] on select "10 25 50 100" at bounding box center [85, 309] width 24 height 15
select select "25"
click at [74, 317] on select "10 25 50 100" at bounding box center [85, 309] width 24 height 15
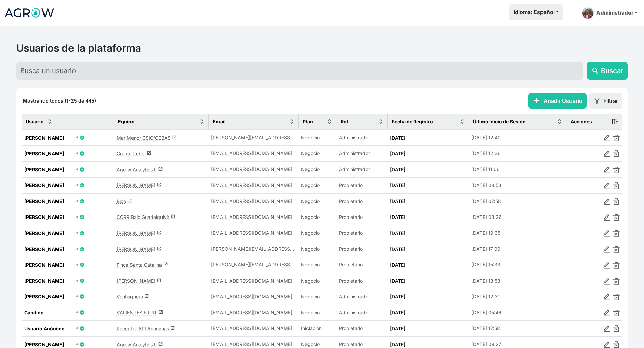
click at [130, 296] on link "Ventisquero launch" at bounding box center [133, 297] width 32 height 6
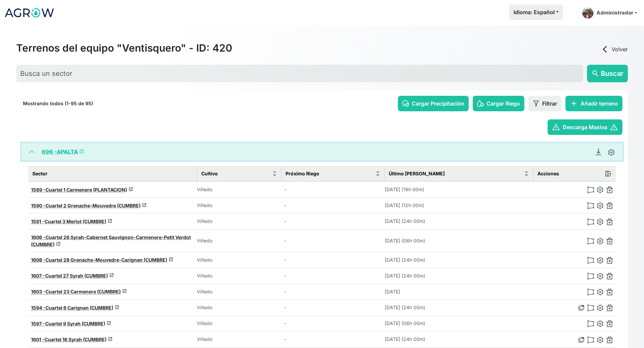
click at [30, 152] on button "696 - APALTA launch" at bounding box center [322, 152] width 601 height 18
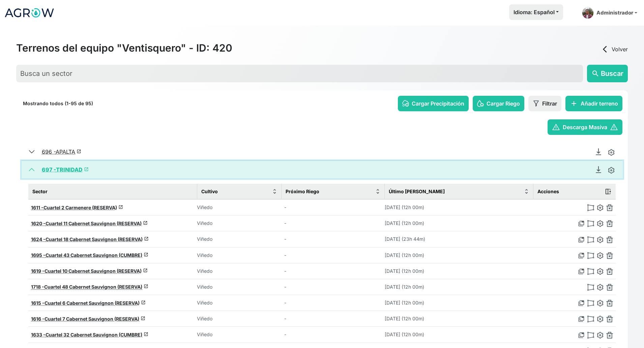
click at [32, 172] on button "697 - TRINIDAD launch" at bounding box center [322, 170] width 601 height 18
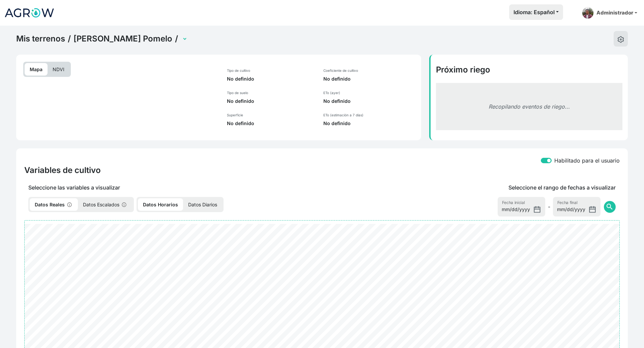
select select "2496"
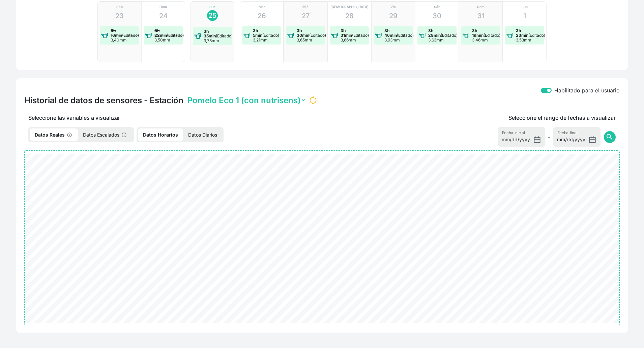
scroll to position [195, 0]
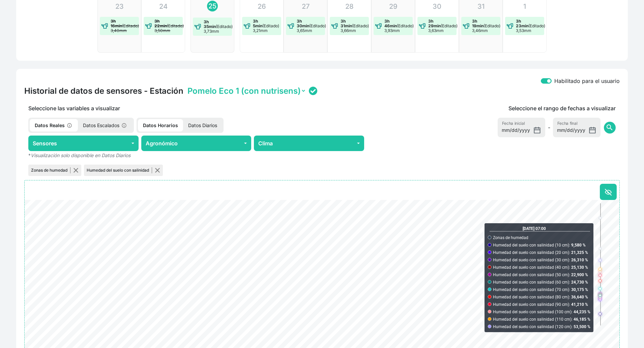
click at [298, 90] on select "Pomelo Eco 1 (con nutrisens) Pomelo Eco 2 (replica) WS" at bounding box center [246, 91] width 120 height 10
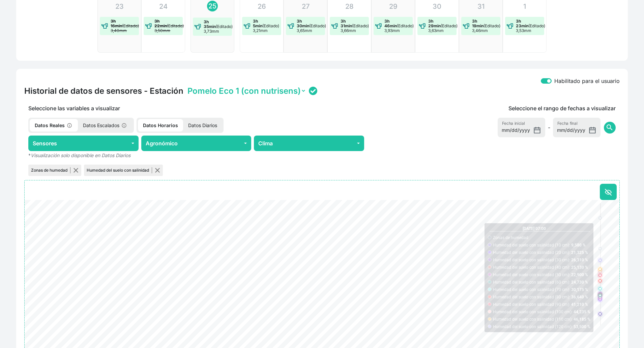
select select "ONE2038353453325019003E0024"
click at [186, 86] on select "Pomelo Eco 1 (con nutrisens) Pomelo Eco 2 (replica) WS" at bounding box center [246, 91] width 120 height 10
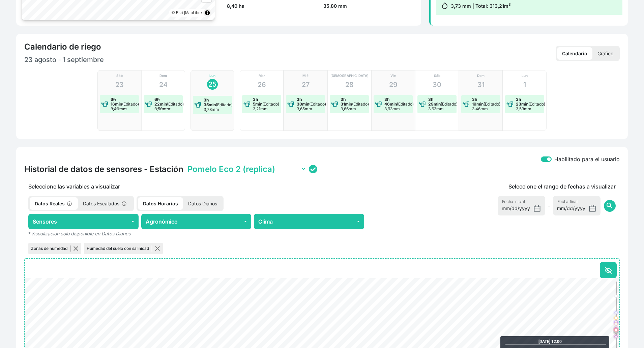
scroll to position [0, 0]
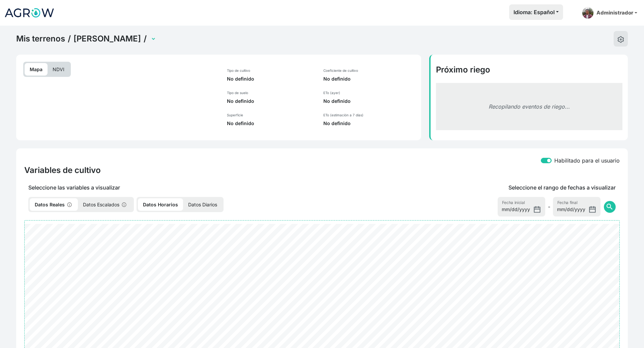
select select "2498"
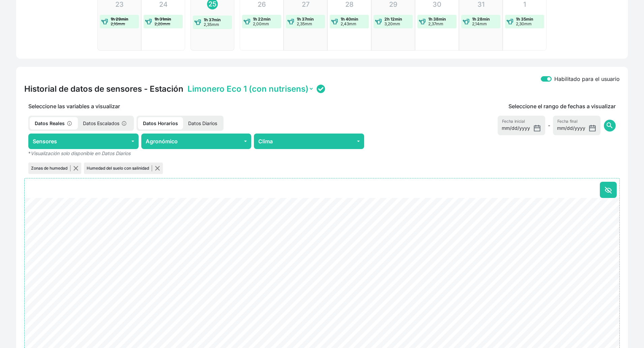
scroll to position [211, 0]
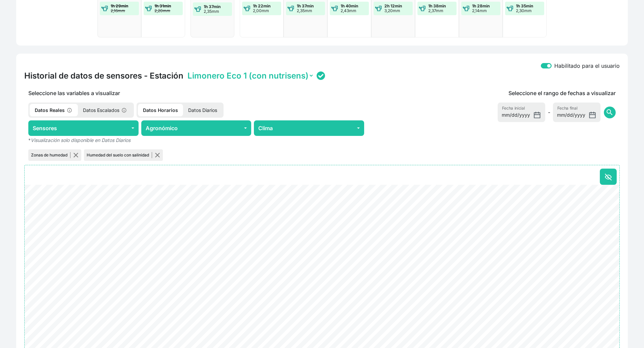
click at [308, 77] on select "Limonero Eco 1 (con nutrisens) Limonero Eco 2 (replica) WS" at bounding box center [250, 75] width 128 height 10
select select "ONE2038353453325019003D0012"
click at [186, 70] on select "Limonero Eco 1 (con nutrisens) Limonero Eco 2 (replica) WS" at bounding box center [250, 75] width 128 height 10
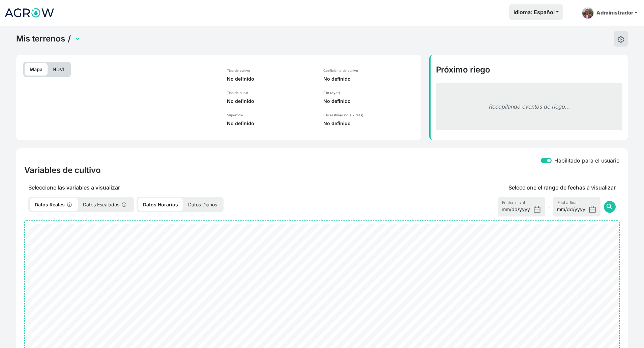
select select "2499"
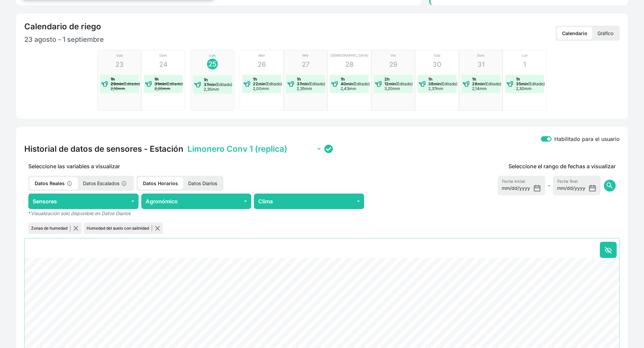
scroll to position [253, 0]
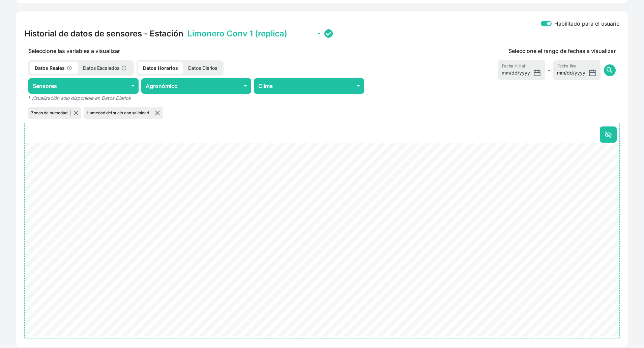
click at [304, 34] on select "Limonero Conv 1 (replica) Limonero Conv 2 (con nutrisens)" at bounding box center [253, 33] width 135 height 10
select select "ONE20383534533250190034001C"
click at [186, 28] on select "Limonero Conv 1 (replica) Limonero Conv 2 (con nutrisens)" at bounding box center [253, 33] width 135 height 10
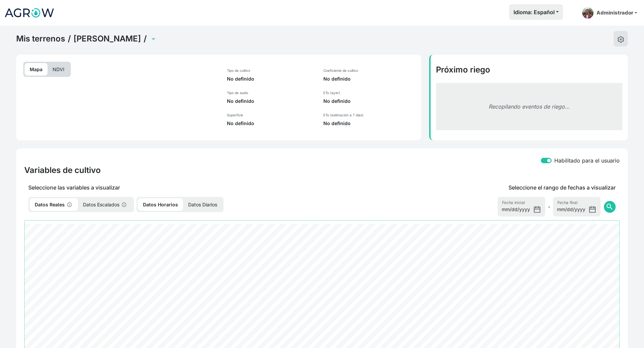
select select "2500"
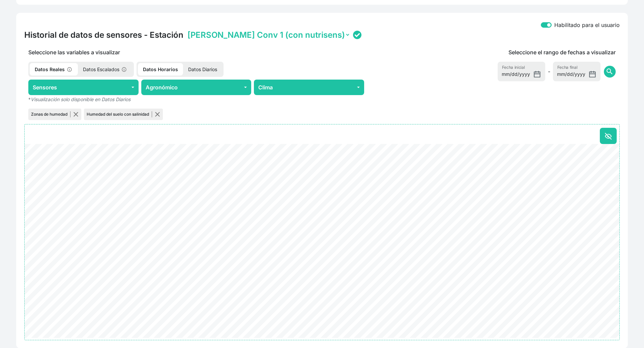
scroll to position [253, 0]
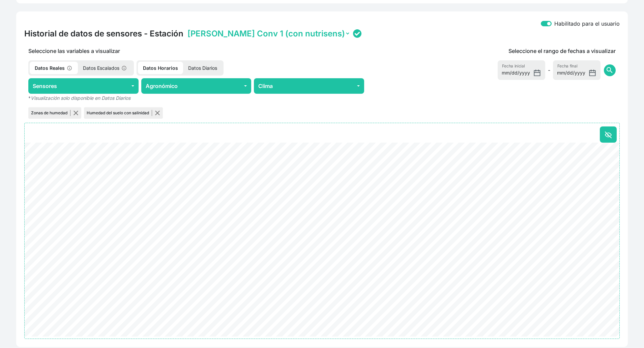
click at [297, 31] on select "[PERSON_NAME] Conv 1 (con nutrisens) [PERSON_NAME] Conv 2 (replica)" at bounding box center [268, 33] width 164 height 10
select select "ONE2038353453325019003C0039"
click at [186, 28] on select "[PERSON_NAME] Conv 1 (con nutrisens) [PERSON_NAME] Conv 2 (replica)" at bounding box center [268, 33] width 164 height 10
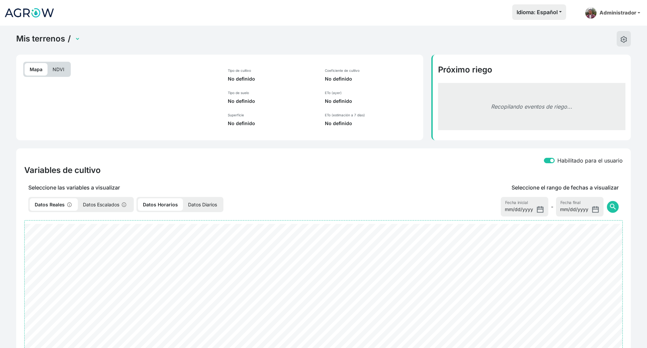
select select "2504"
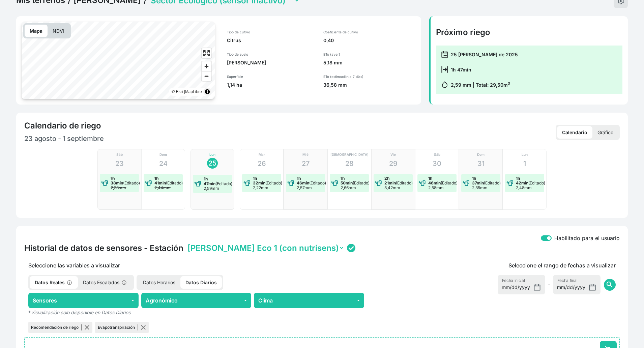
scroll to position [253, 0]
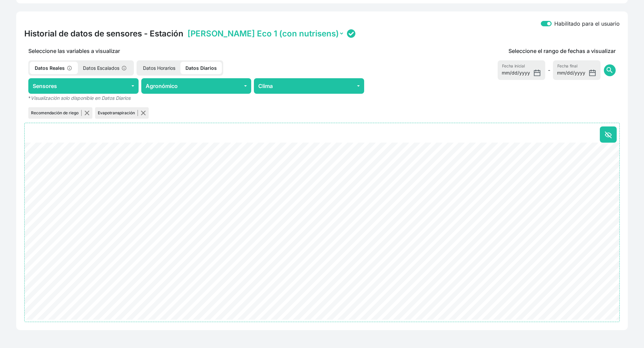
click at [297, 34] on select "[PERSON_NAME] Eco 1 (con nutrisens) [PERSON_NAME] Eco 2 (replica)" at bounding box center [265, 33] width 158 height 10
click at [115, 87] on button "Sensores" at bounding box center [83, 86] width 110 height 16
click at [291, 32] on select "[PERSON_NAME] Eco 1 (con nutrisens) [PERSON_NAME] Eco 2 (replica)" at bounding box center [265, 33] width 158 height 10
select select "ONE2038353453325019003B003B"
click at [186, 28] on select "[PERSON_NAME] Eco 1 (con nutrisens) [PERSON_NAME] Eco 2 (replica)" at bounding box center [265, 33] width 158 height 10
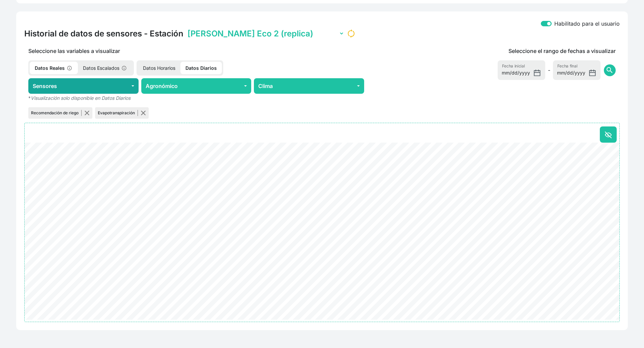
checkbox input "true"
click at [131, 85] on button "Sensores" at bounding box center [83, 86] width 110 height 16
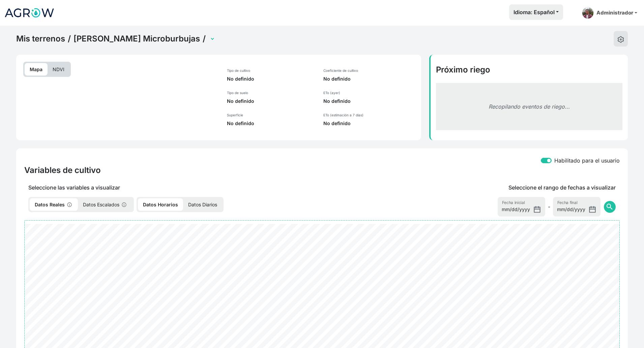
select select "2521"
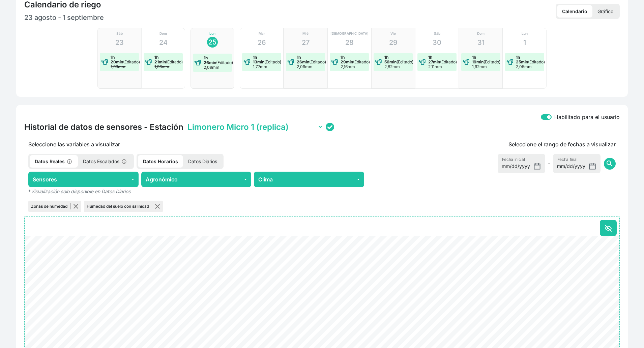
scroll to position [168, 0]
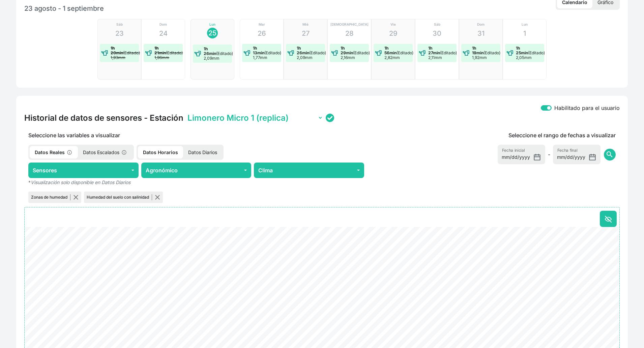
click at [321, 114] on select "Limonero Micro 1 (replica) Limonero Micro 2 (con nutrisens)" at bounding box center [254, 118] width 137 height 10
click at [186, 113] on select "Limonero Micro 1 (replica) Limonero Micro 2 (con nutrisens)" at bounding box center [254, 118] width 137 height 10
drag, startPoint x: 313, startPoint y: 113, endPoint x: 311, endPoint y: 118, distance: 5.1
click at [313, 113] on select "Limonero Micro 1 (replica) Limonero Micro 2 (con nutrisens)" at bounding box center [254, 118] width 137 height 10
select select "ONE20303153333050060011001A"
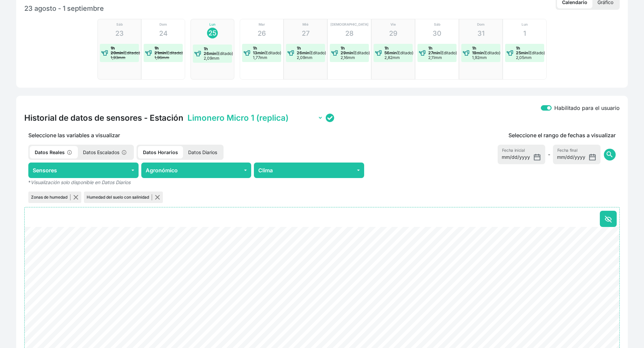
click at [186, 113] on select "Limonero Micro 1 (replica) Limonero Micro 2 (con nutrisens)" at bounding box center [254, 118] width 137 height 10
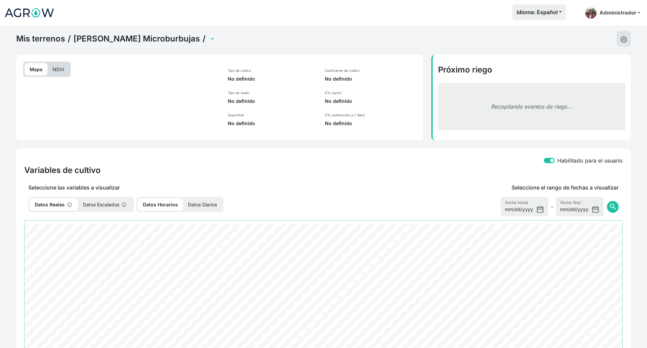
select select "2520"
select select "2521"
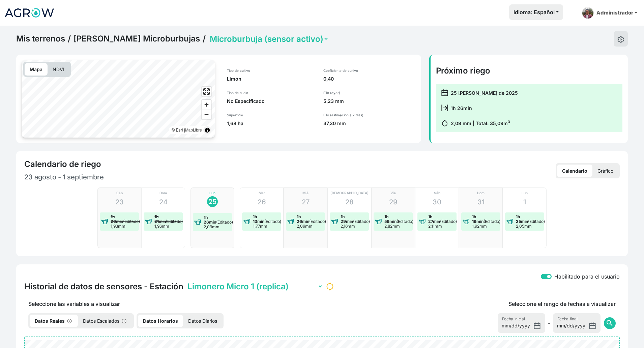
scroll to position [195, 0]
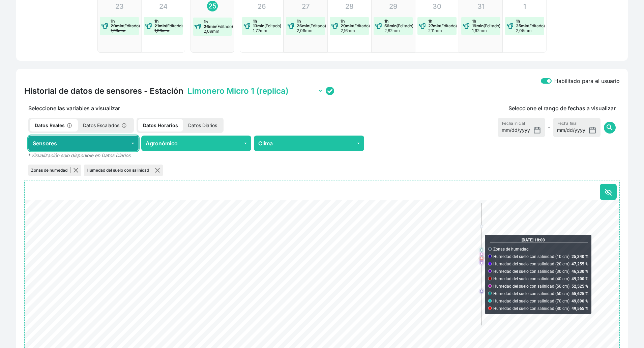
click at [106, 145] on button "Sensores" at bounding box center [83, 143] width 110 height 16
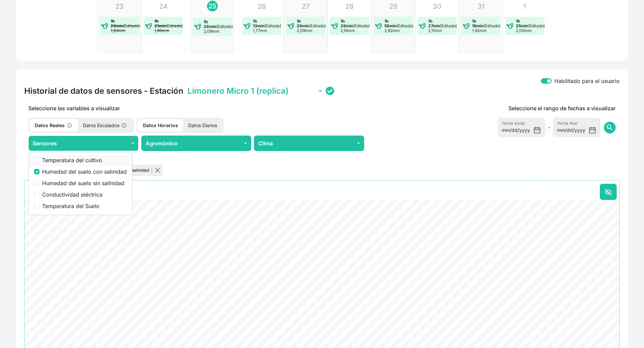
click at [84, 161] on label "Temperatura del cultivo" at bounding box center [84, 160] width 85 height 8
click at [39, 161] on input "Temperatura del cultivo" at bounding box center [36, 159] width 5 height 5
checkbox input "true"
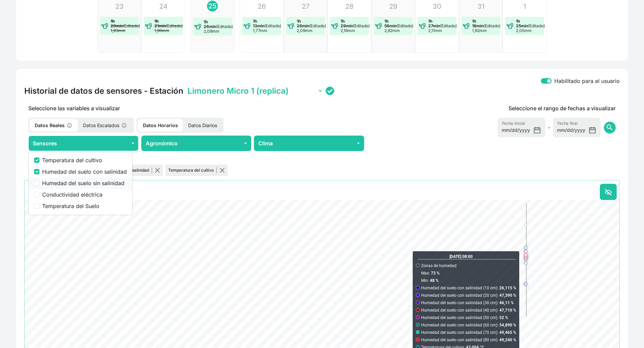
click at [47, 185] on label "Humedad del suelo sin salinidad" at bounding box center [84, 183] width 85 height 8
click at [39, 185] on input "Humedad del suelo sin salinidad" at bounding box center [36, 182] width 5 height 5
checkbox input "true"
click at [43, 196] on label "Conductividad eléctrica" at bounding box center [84, 194] width 85 height 8
click at [39, 196] on input "Conductividad eléctrica" at bounding box center [36, 194] width 5 height 5
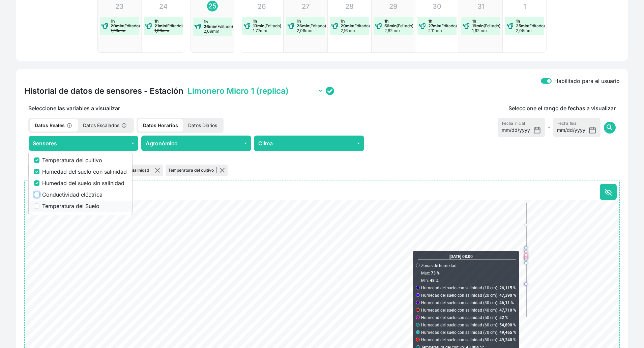
checkbox input "true"
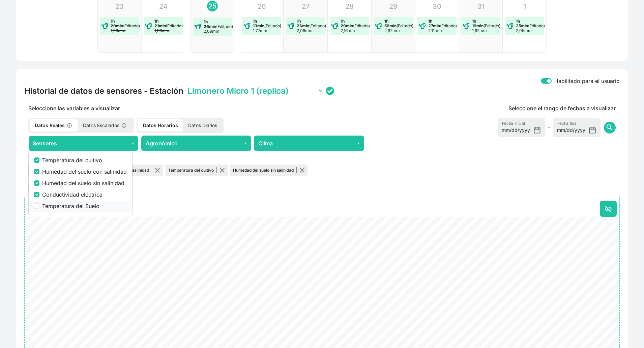
click at [43, 202] on label "Temperatura del Suelo" at bounding box center [84, 206] width 85 height 8
click at [39, 203] on input "Temperatura del Suelo" at bounding box center [36, 205] width 5 height 5
checkbox input "true"
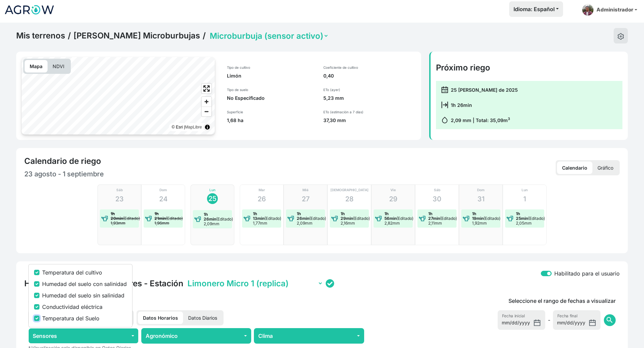
scroll to position [0, 0]
